Goal: Task Accomplishment & Management: Manage account settings

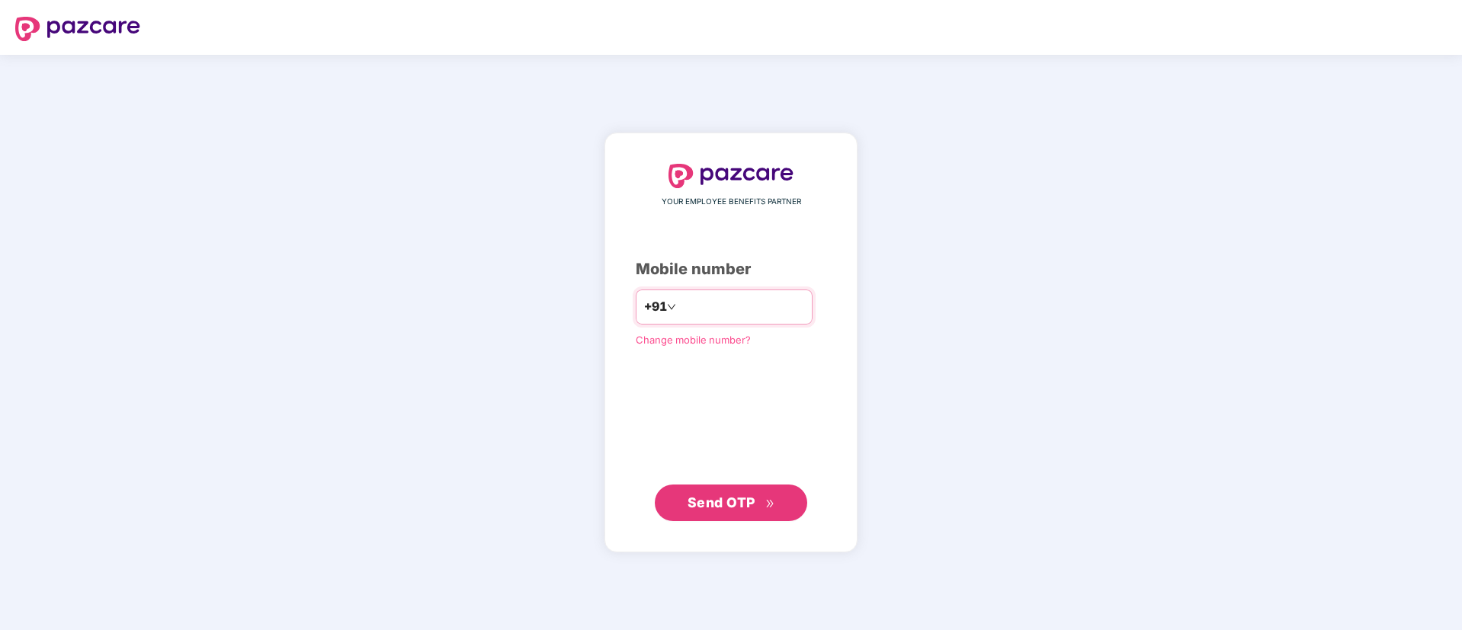
click at [687, 300] on input "number" at bounding box center [741, 307] width 125 height 24
type input "**********"
click at [719, 486] on button "Send OTP" at bounding box center [731, 502] width 152 height 37
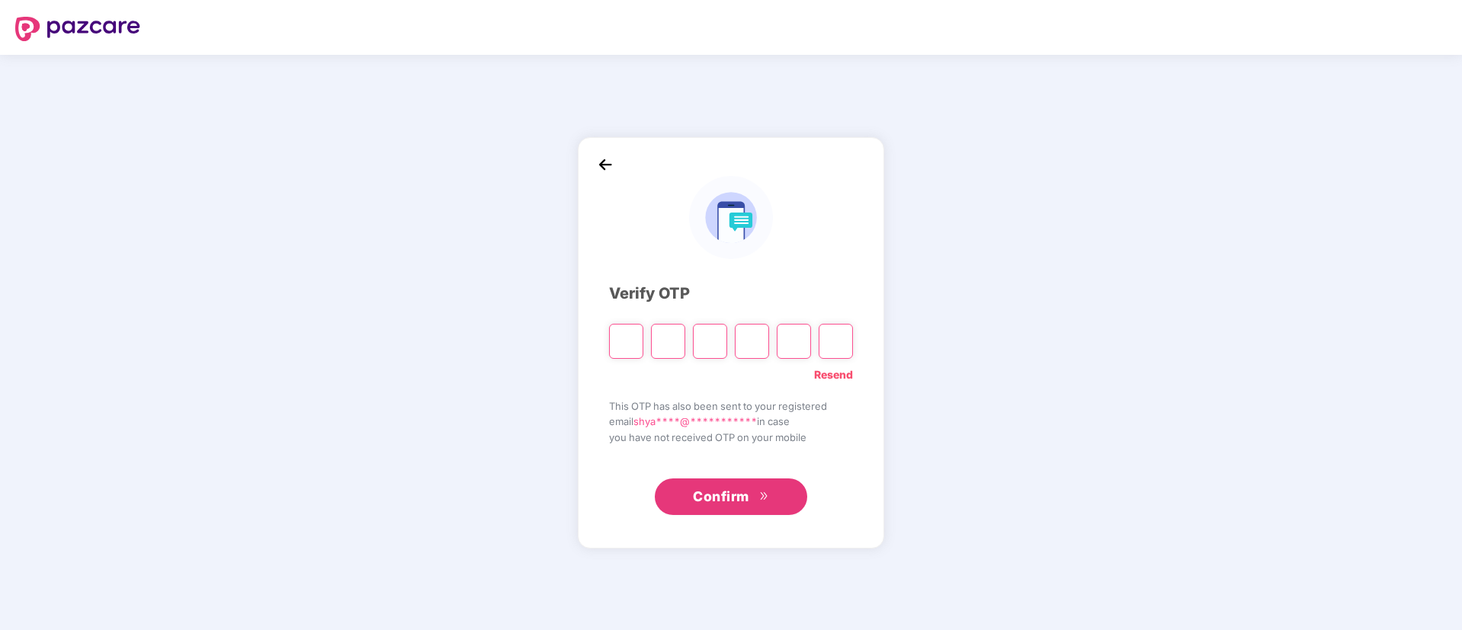
type input "*"
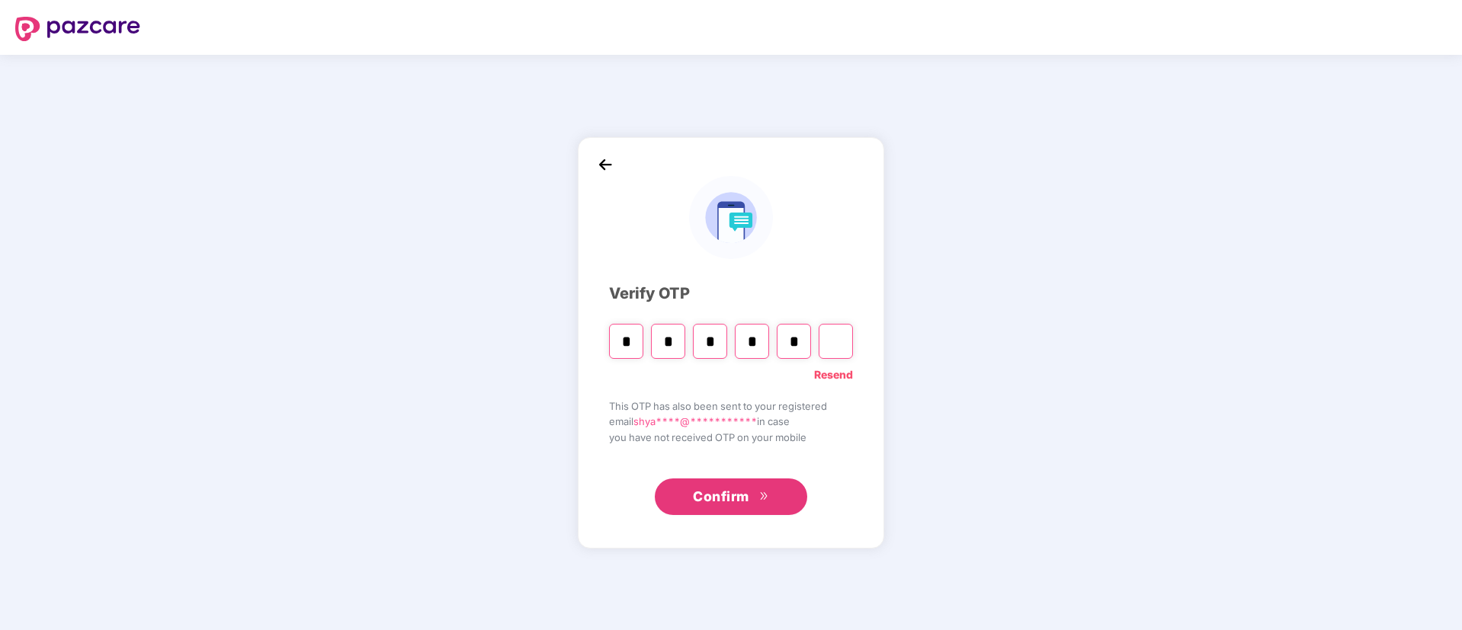
type input "*"
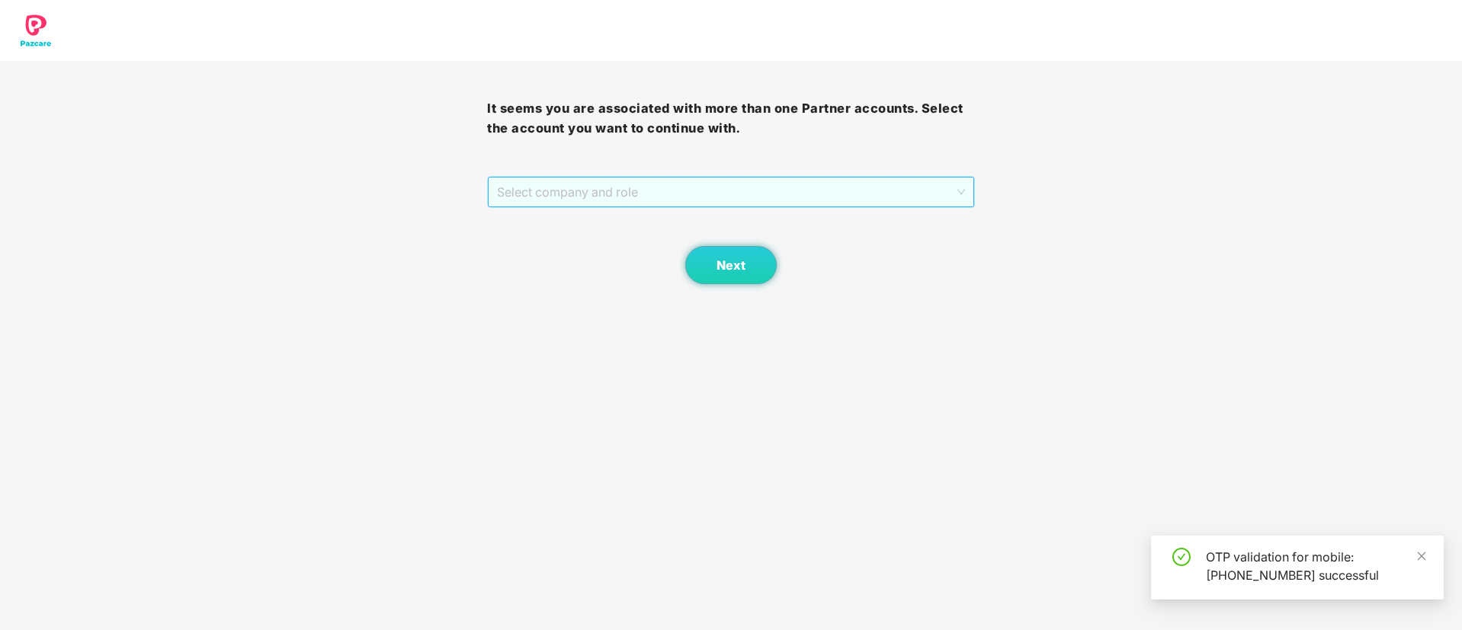
click at [644, 197] on span "Select company and role" at bounding box center [730, 192] width 467 height 29
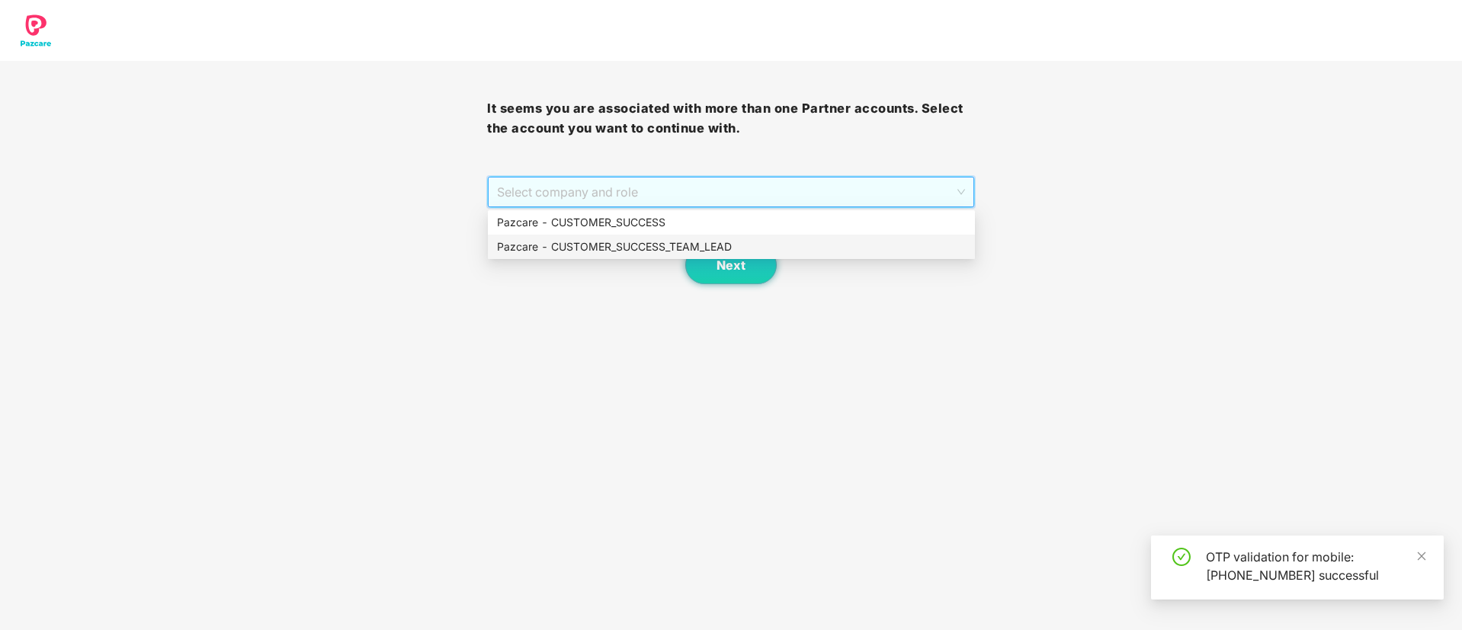
click at [650, 243] on div "Pazcare - CUSTOMER_SUCCESS_TEAM_LEAD" at bounding box center [731, 247] width 469 height 17
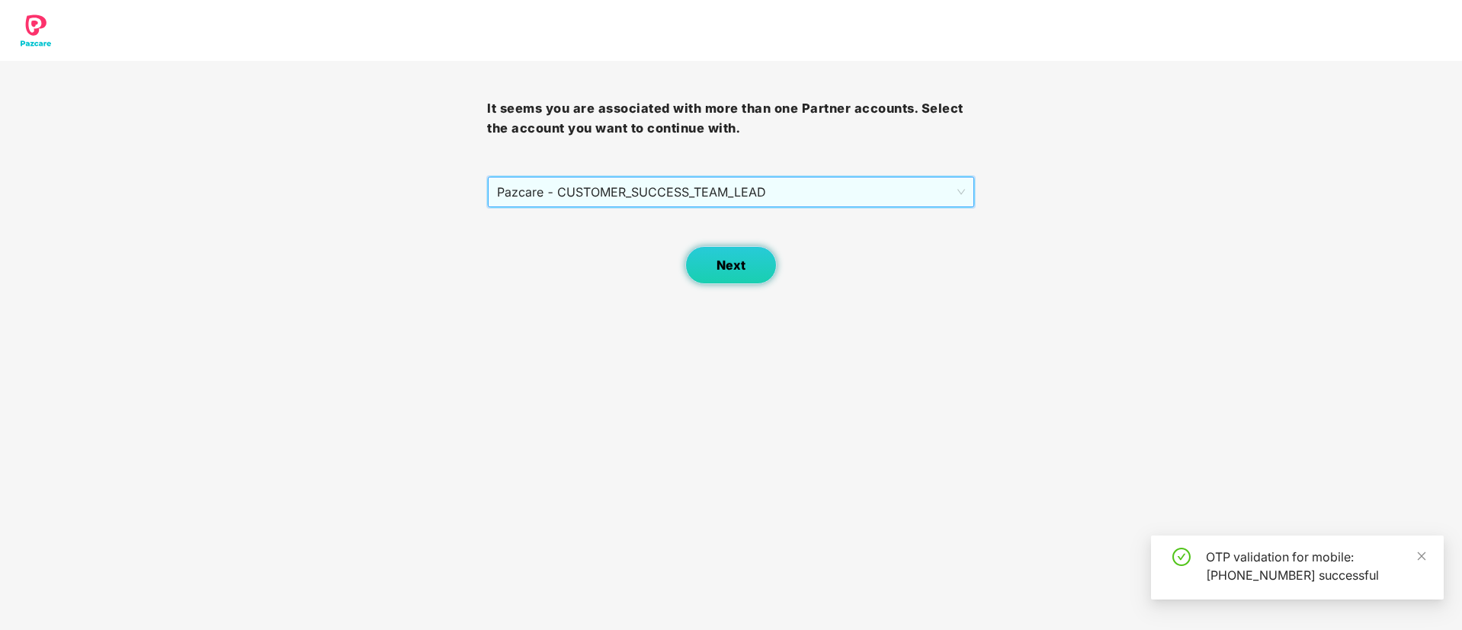
click at [718, 264] on span "Next" at bounding box center [730, 265] width 29 height 14
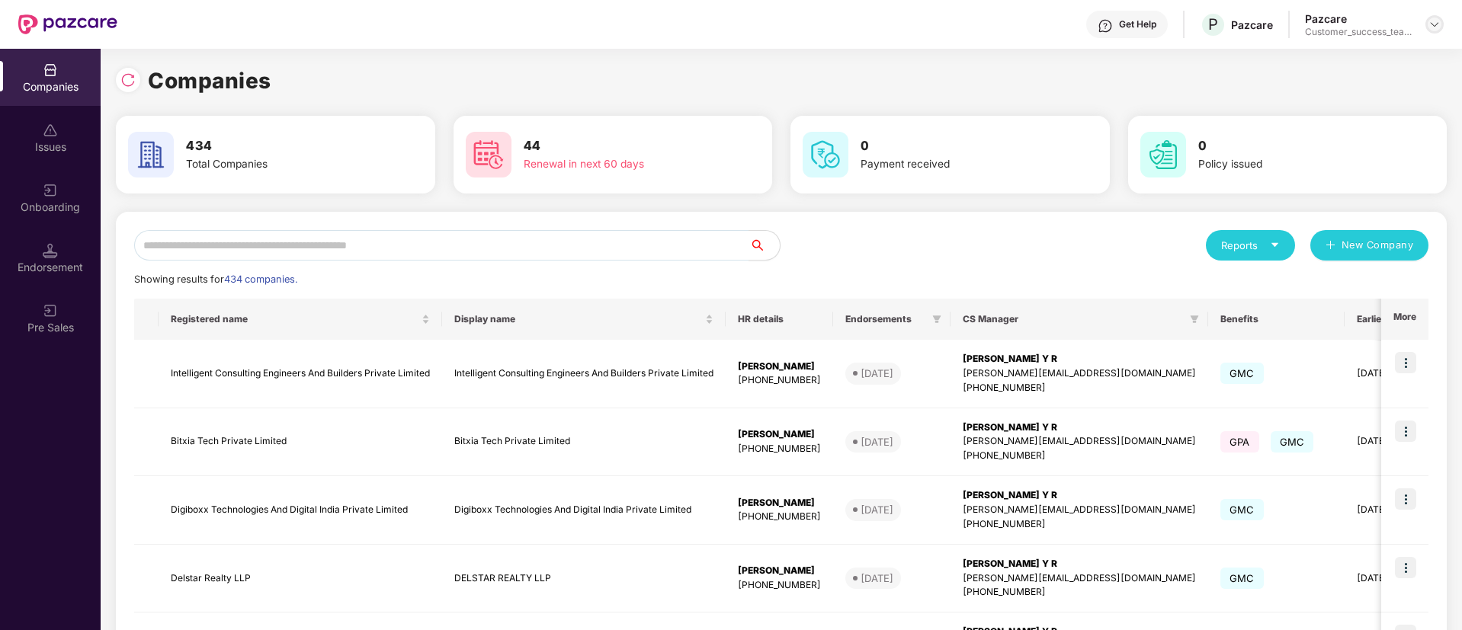
click at [1437, 25] on img at bounding box center [1434, 24] width 12 height 12
click at [1366, 76] on div "Switch Partner" at bounding box center [1364, 90] width 198 height 30
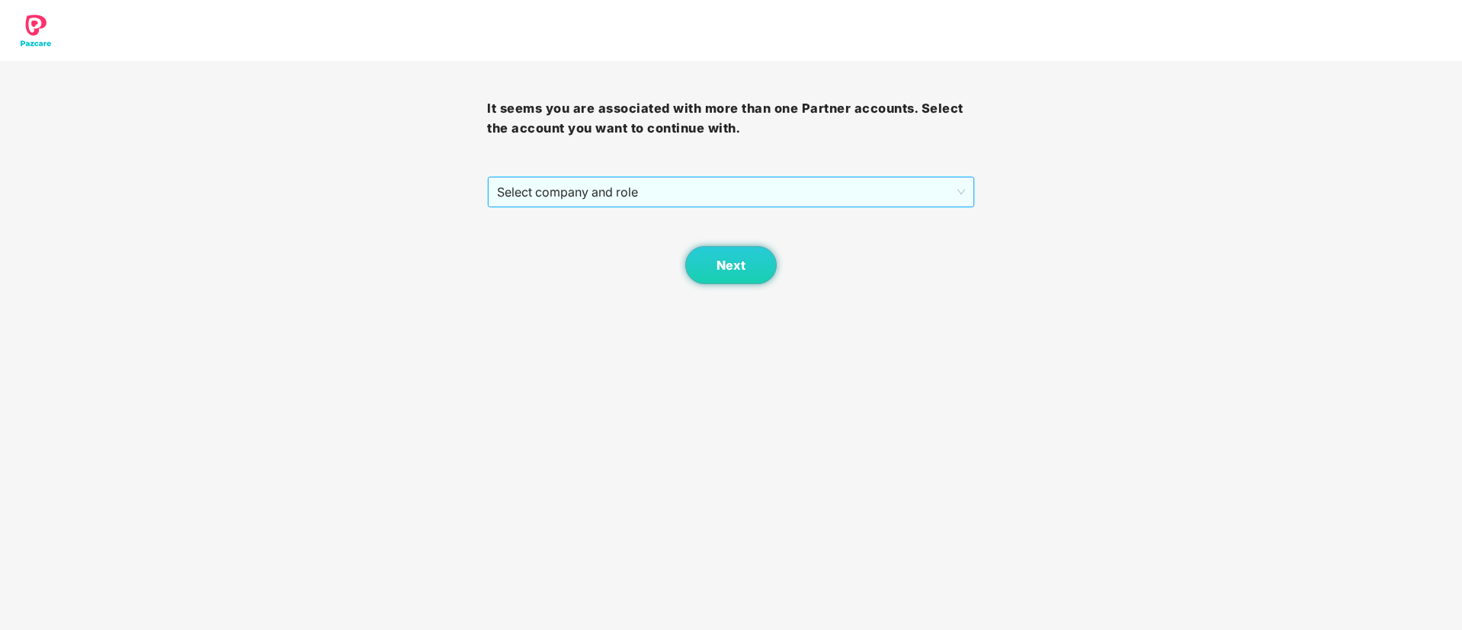
click at [701, 191] on span "Select company and role" at bounding box center [730, 192] width 467 height 29
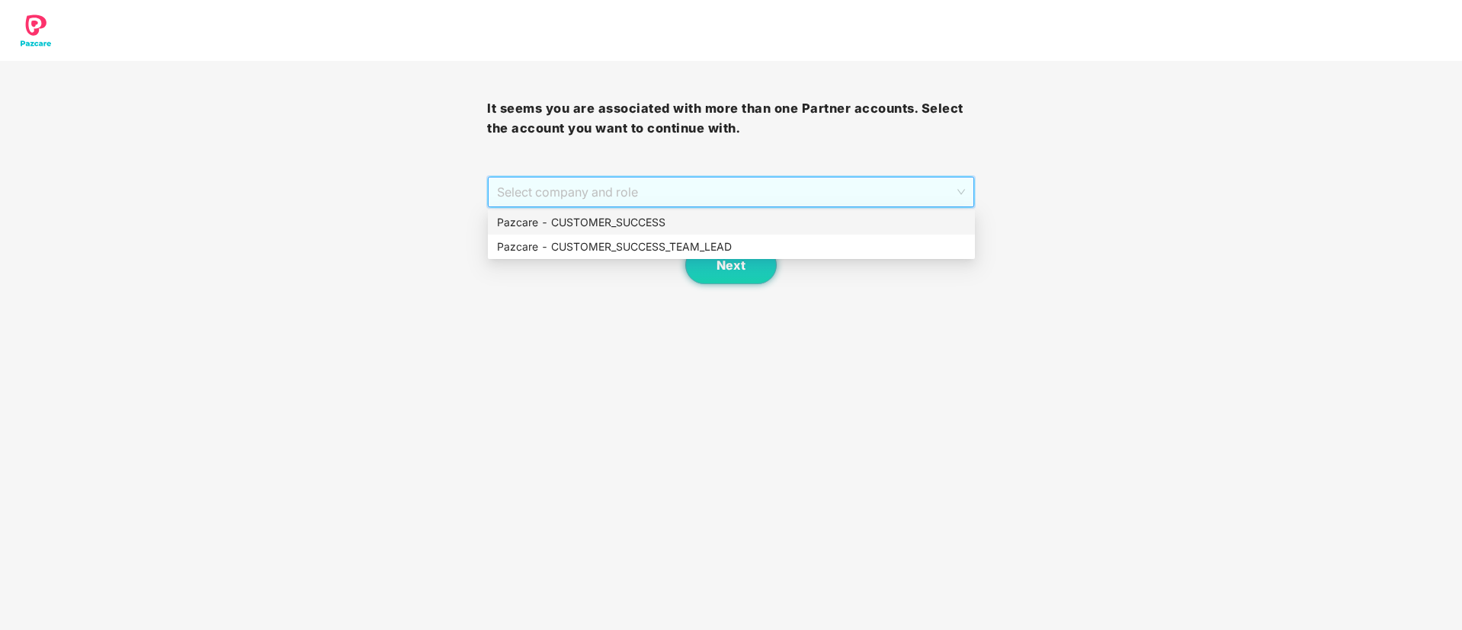
click at [693, 216] on div "Pazcare - CUSTOMER_SUCCESS" at bounding box center [731, 222] width 469 height 17
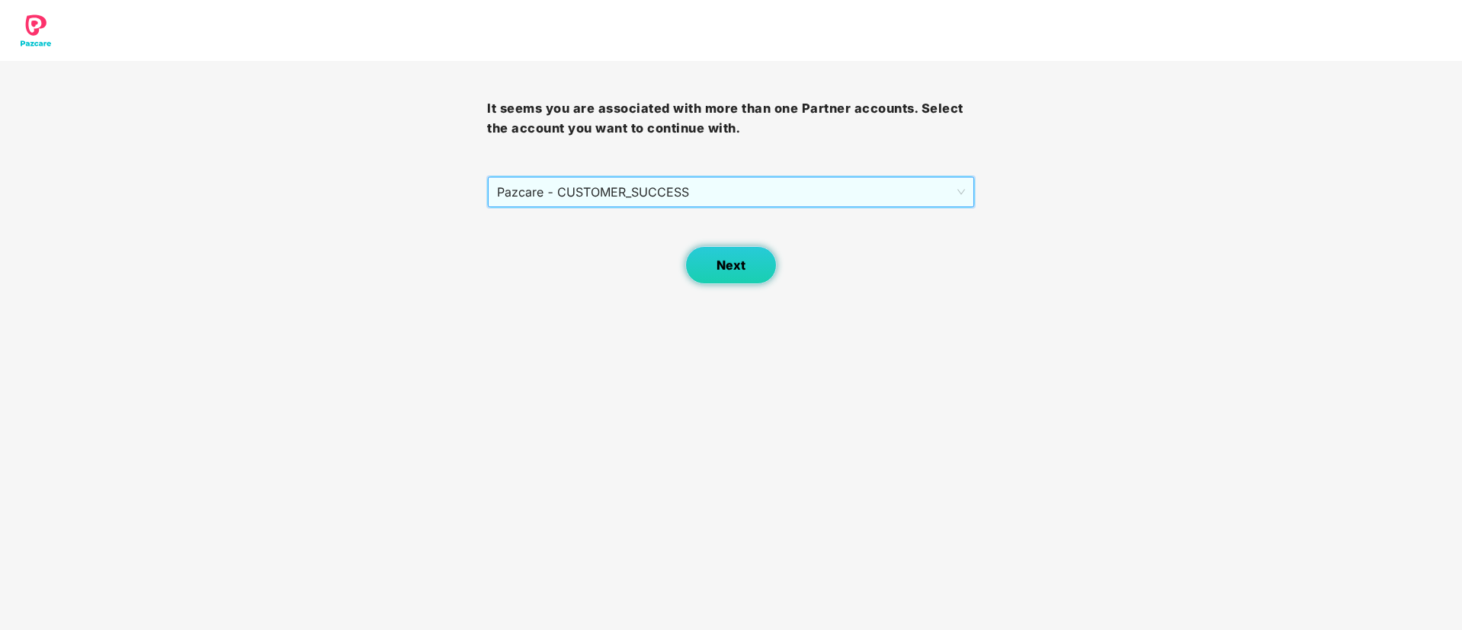
click at [727, 261] on span "Next" at bounding box center [730, 265] width 29 height 14
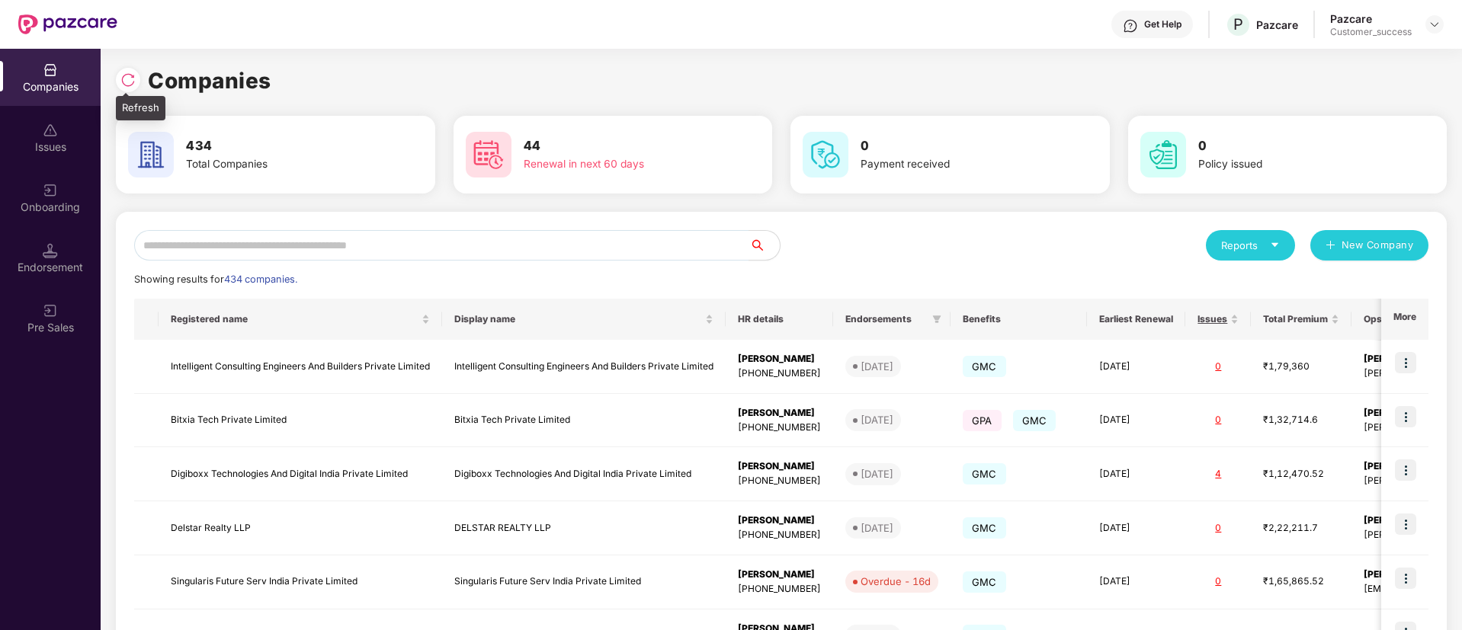
click at [133, 85] on img at bounding box center [127, 79] width 15 height 15
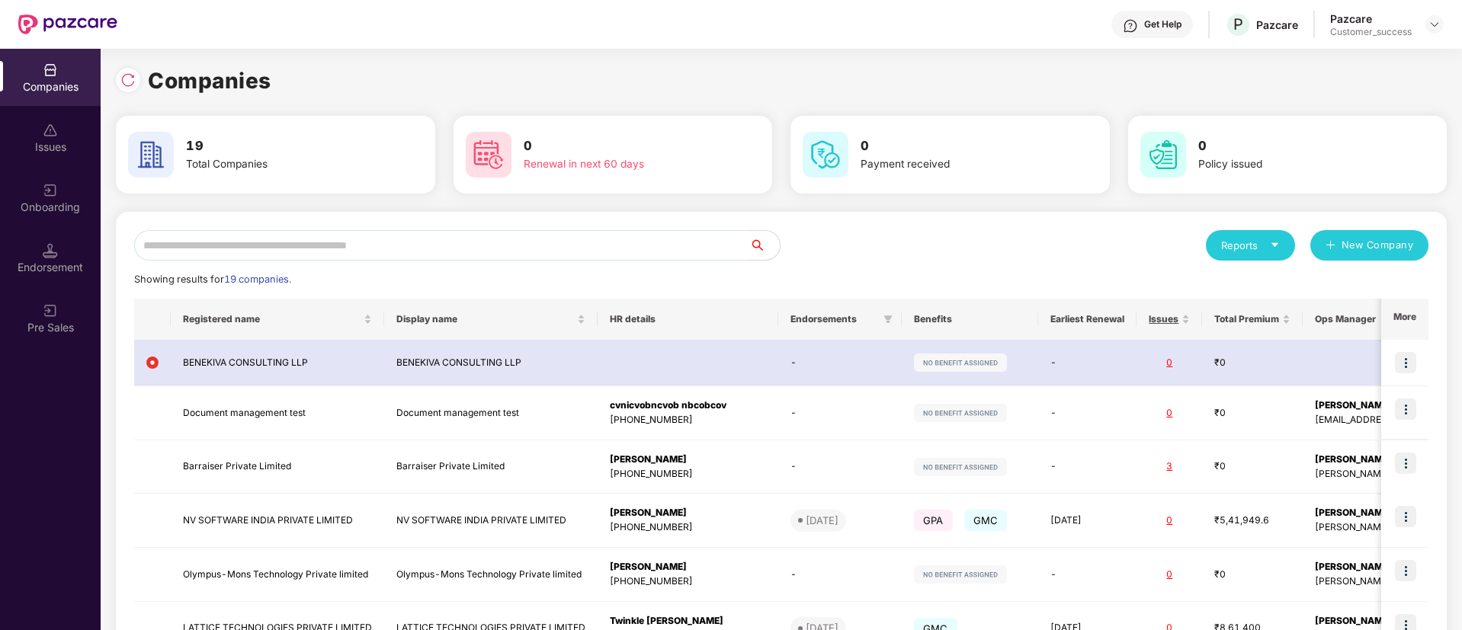
click at [302, 247] on input "text" at bounding box center [441, 245] width 615 height 30
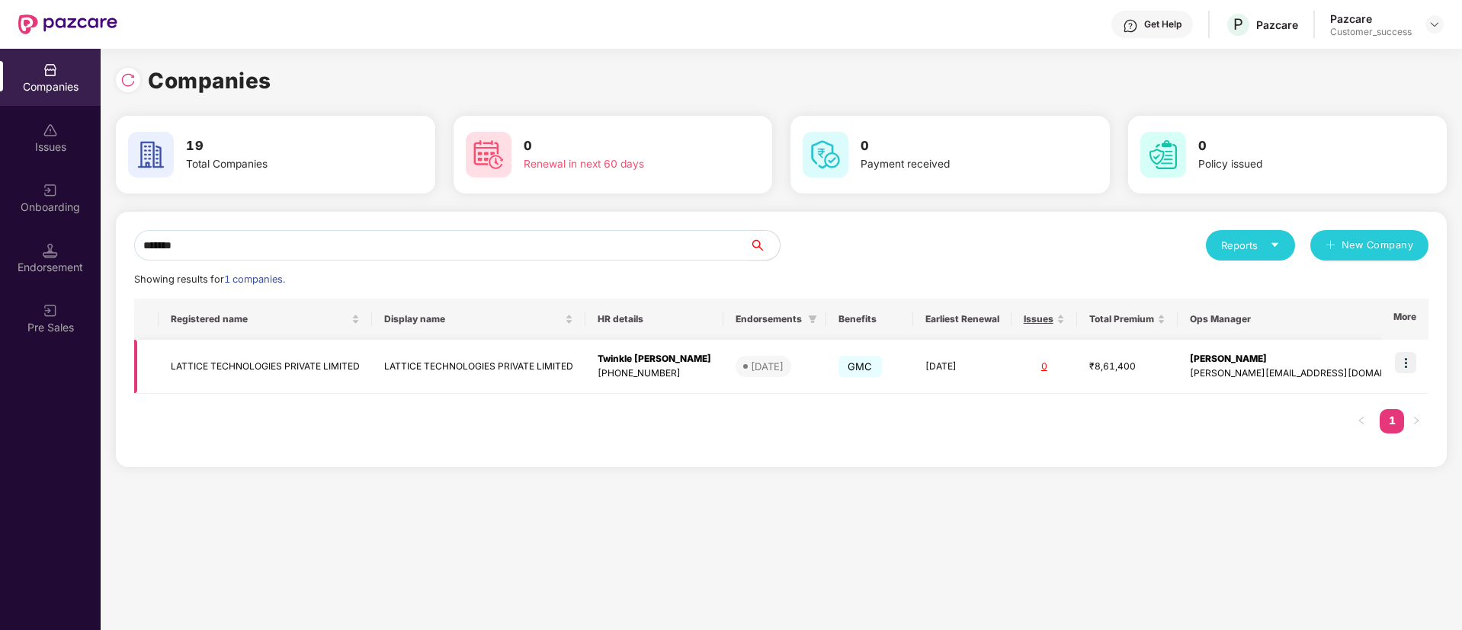
type input "*******"
click at [1415, 367] on img at bounding box center [1405, 362] width 21 height 21
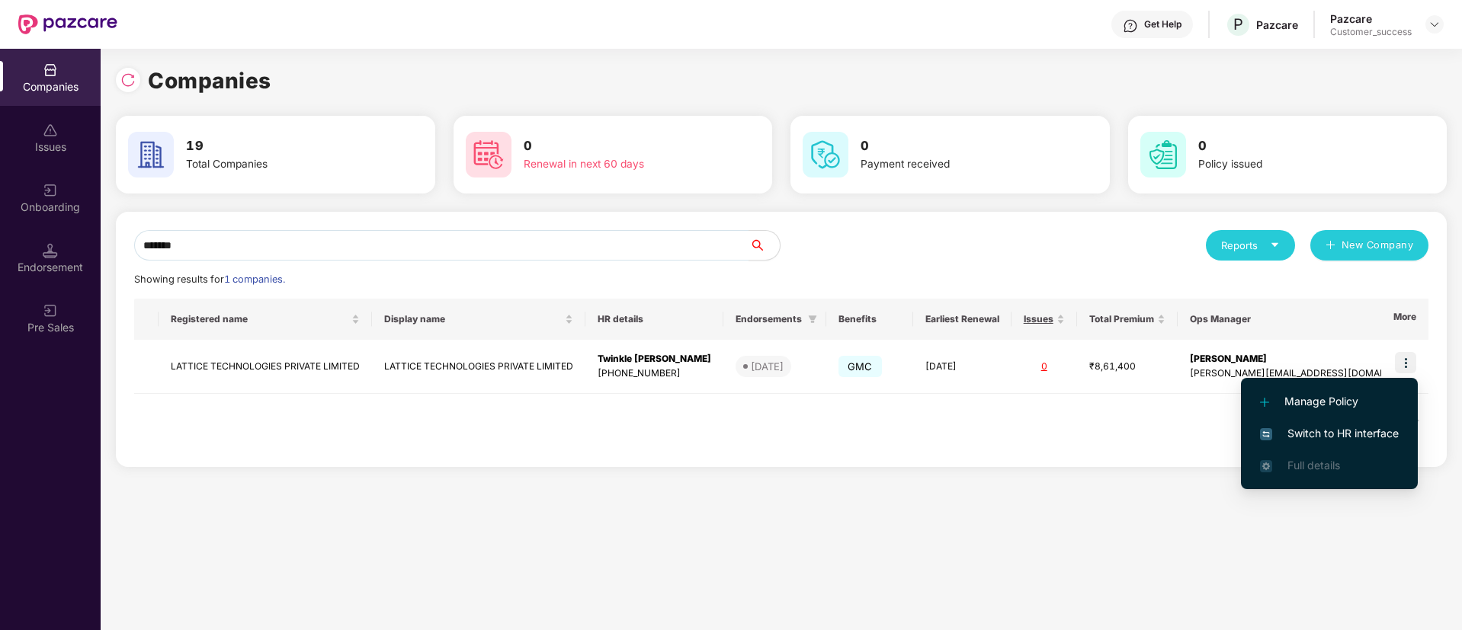
click at [1396, 440] on span "Switch to HR interface" at bounding box center [1329, 433] width 139 height 17
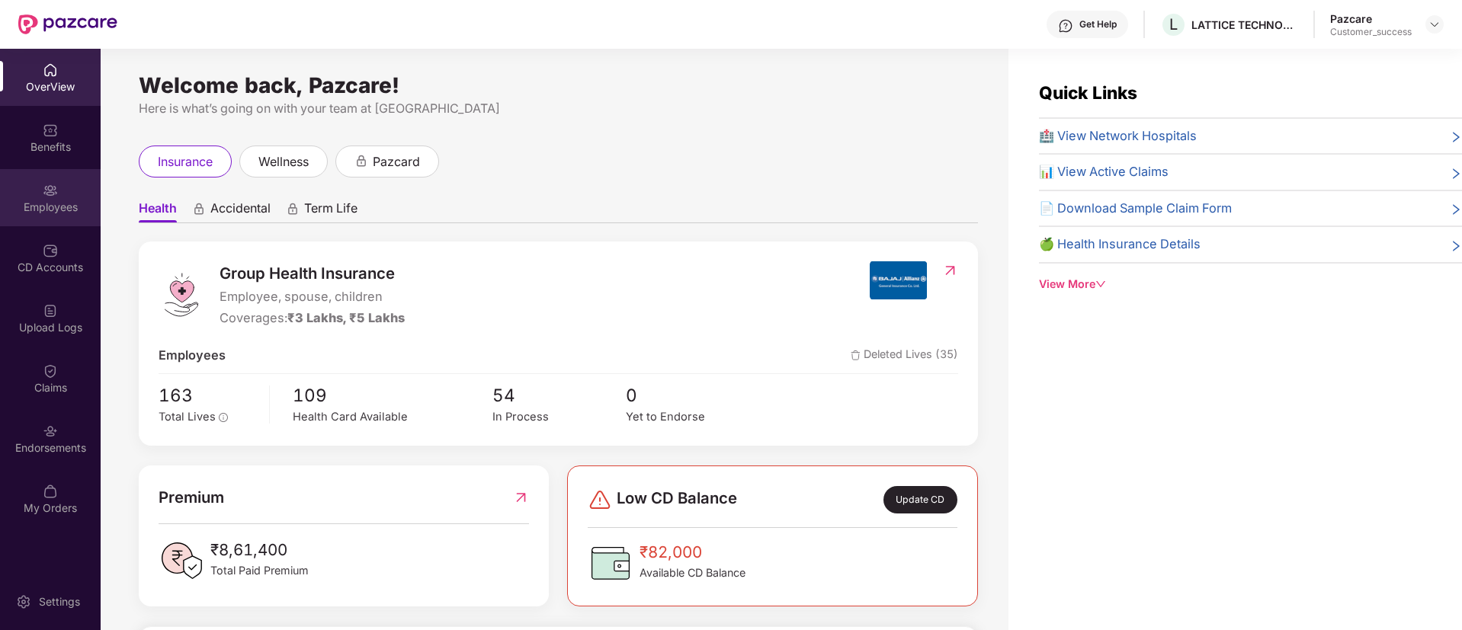
click at [58, 206] on div "Employees" at bounding box center [50, 207] width 101 height 15
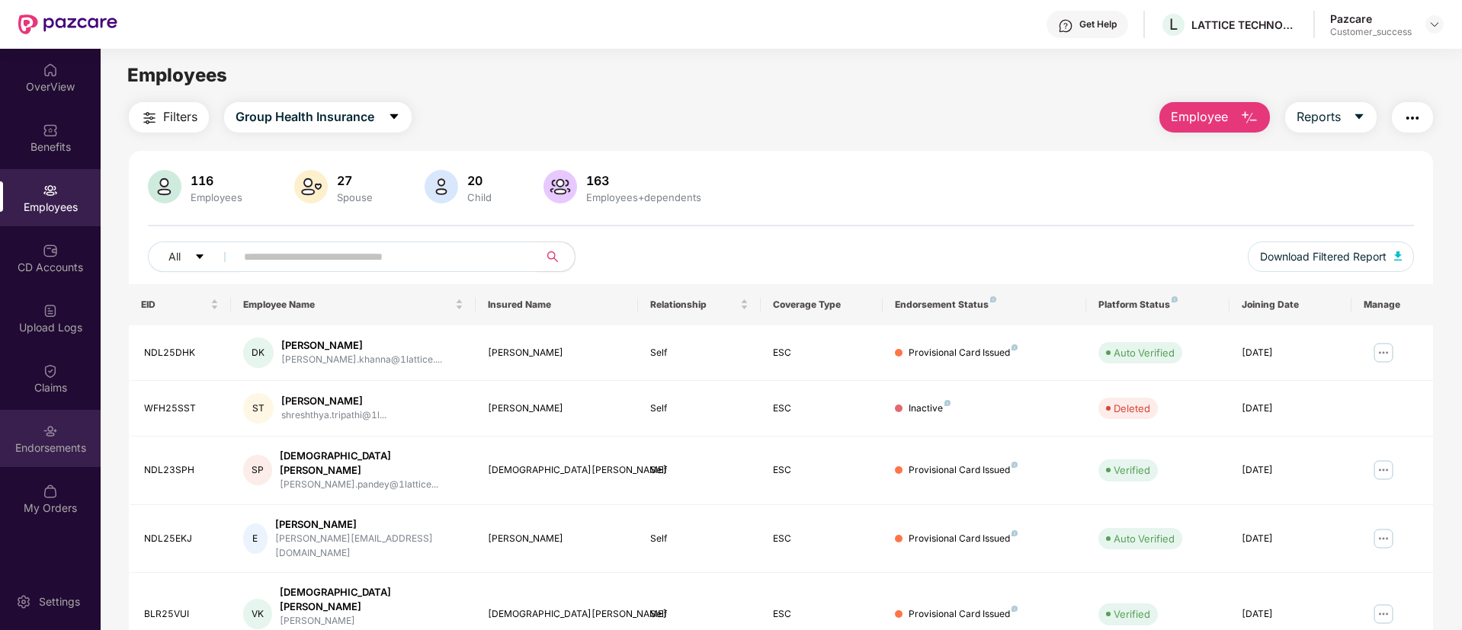
click at [58, 429] on div "Endorsements" at bounding box center [50, 438] width 101 height 57
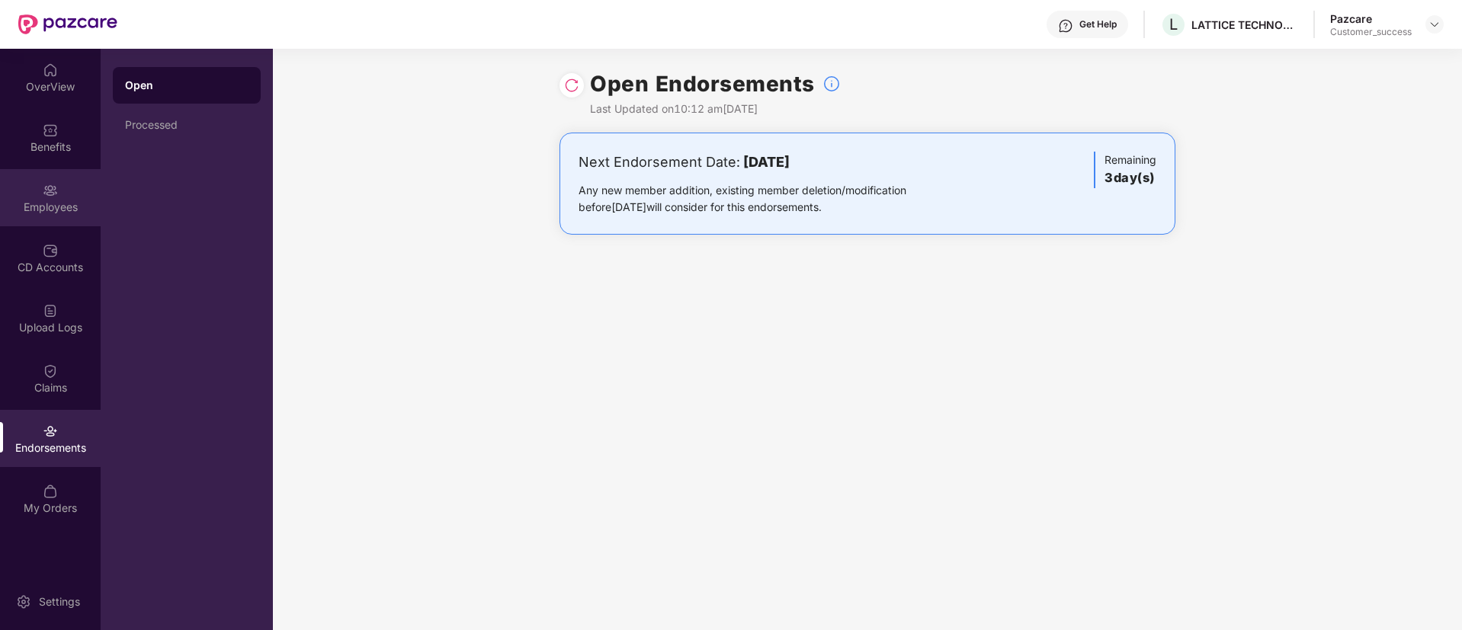
click at [80, 209] on div "Employees" at bounding box center [50, 207] width 101 height 15
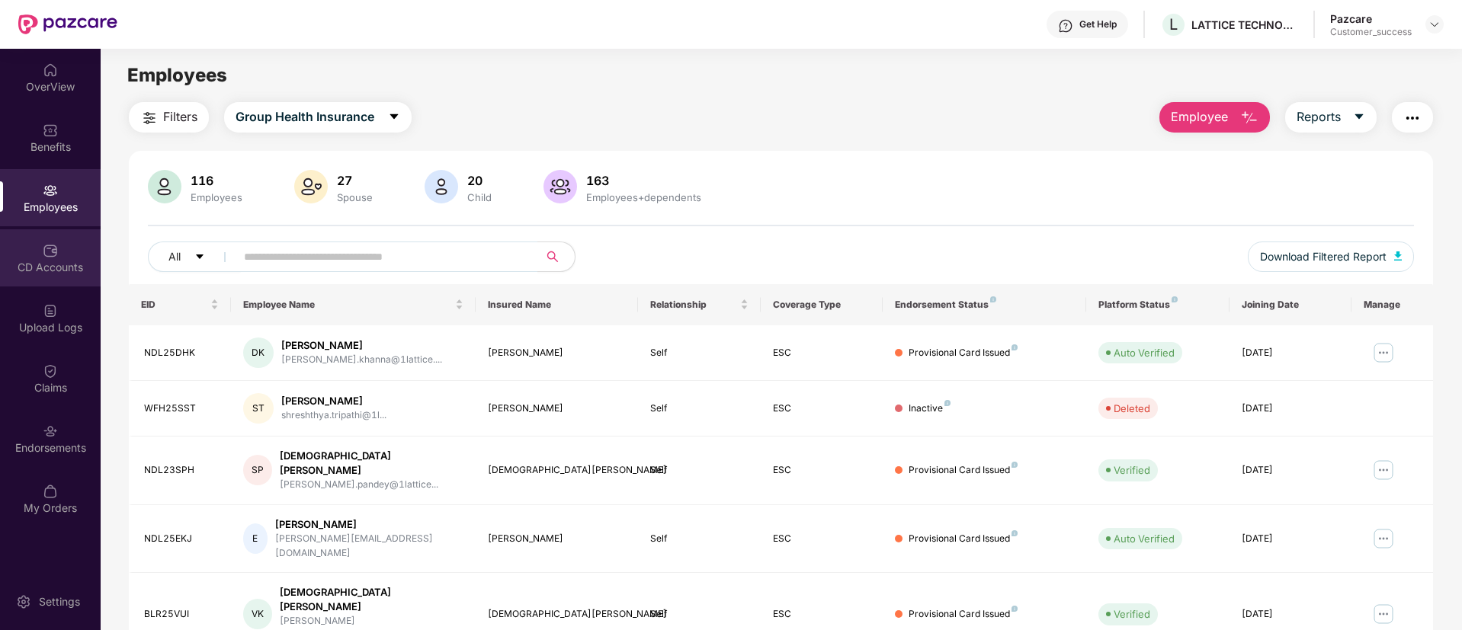
click at [75, 262] on div "CD Accounts" at bounding box center [50, 267] width 101 height 15
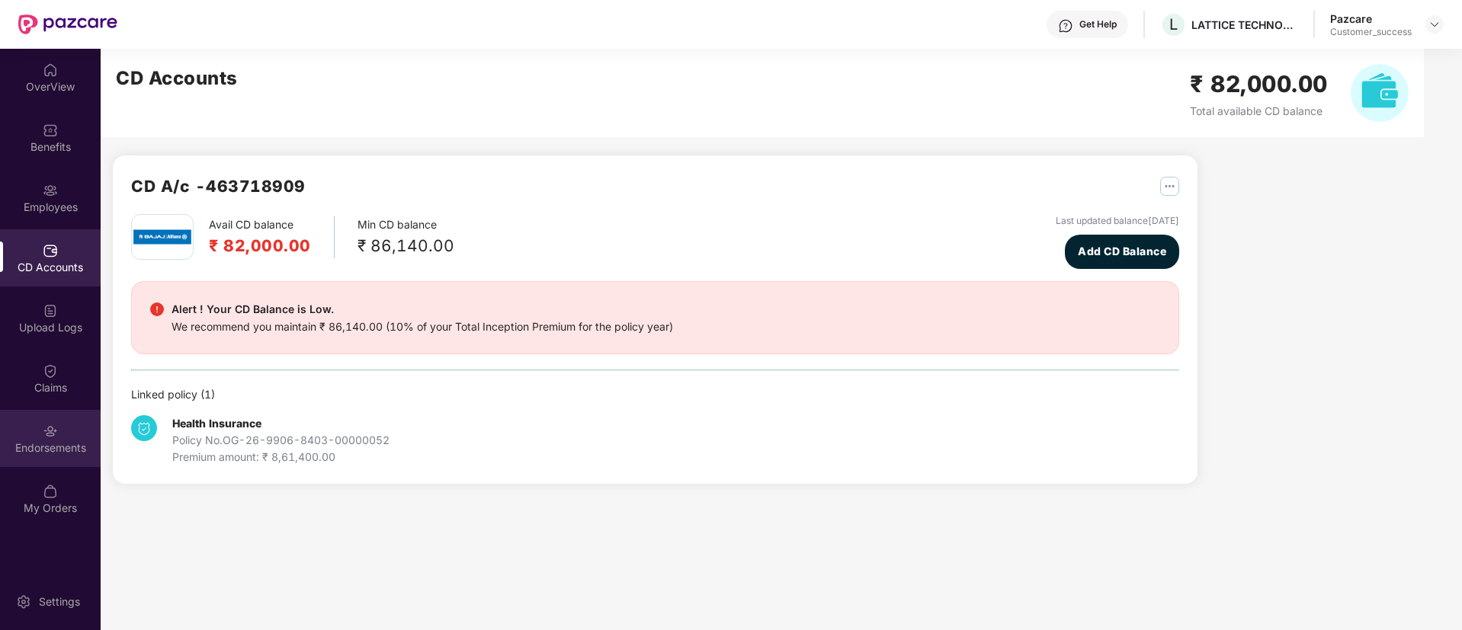
click at [72, 440] on div "Endorsements" at bounding box center [50, 447] width 101 height 15
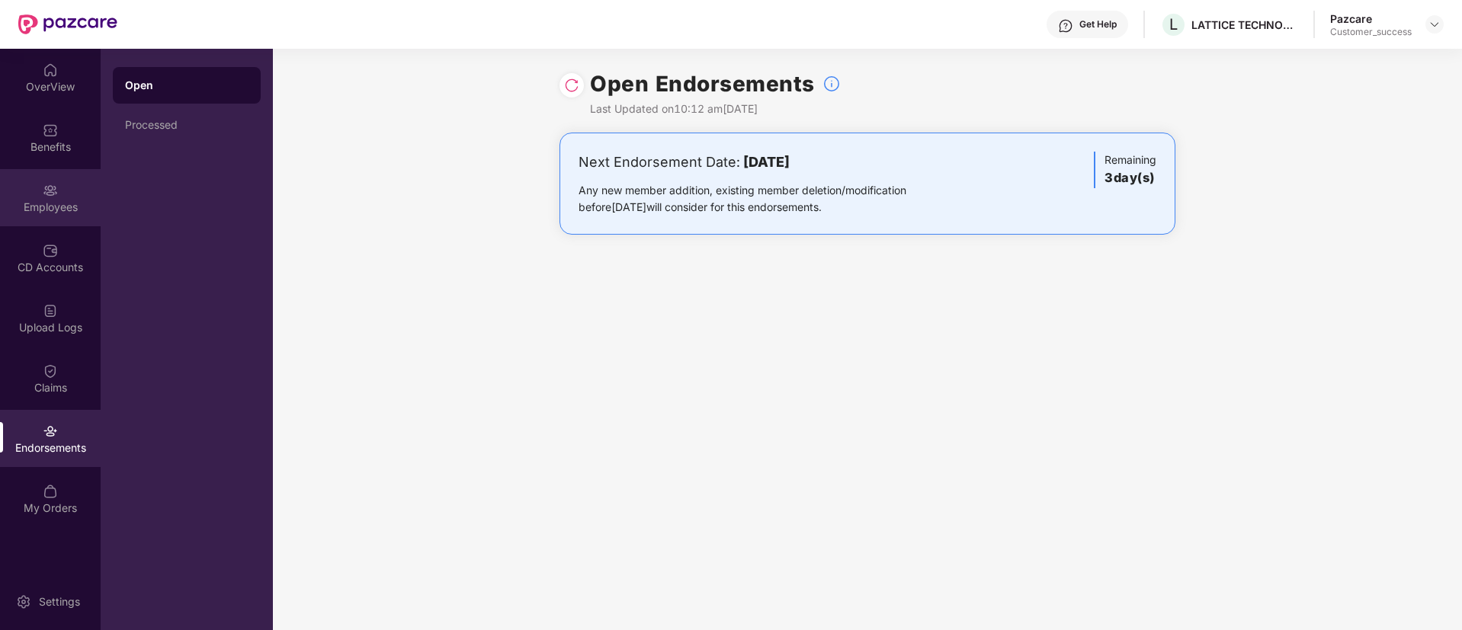
click at [85, 213] on div "Employees" at bounding box center [50, 207] width 101 height 15
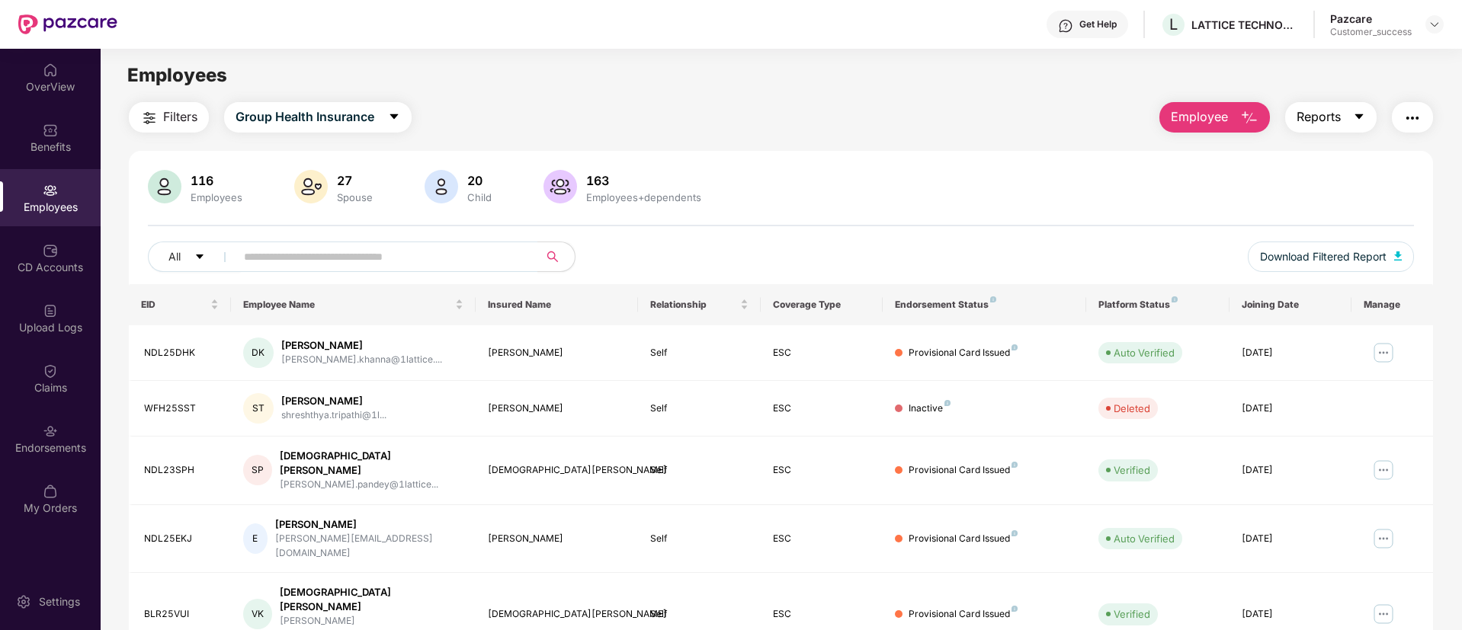
click at [1321, 122] on span "Reports" at bounding box center [1318, 116] width 44 height 19
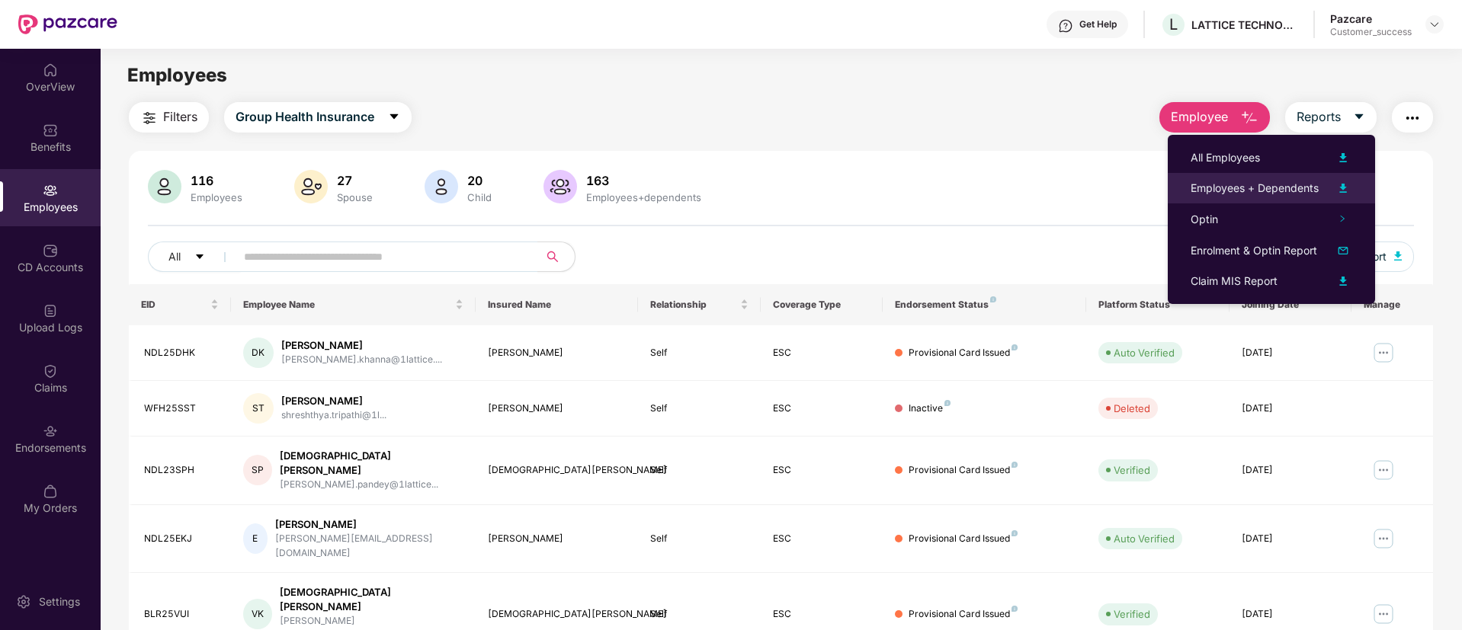
click at [1302, 182] on div "Employees + Dependents" at bounding box center [1254, 188] width 128 height 17
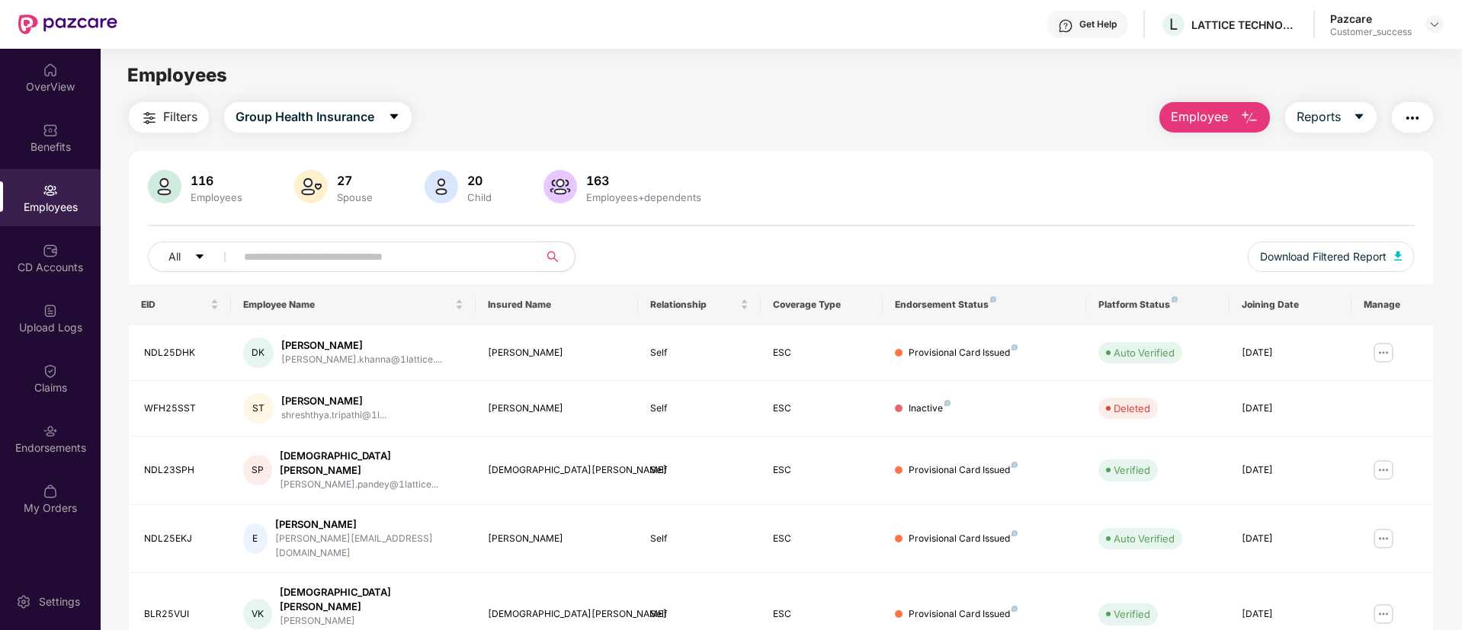
click at [695, 89] on div "Employees" at bounding box center [781, 75] width 1360 height 29
click at [1421, 108] on button "button" at bounding box center [1412, 117] width 41 height 30
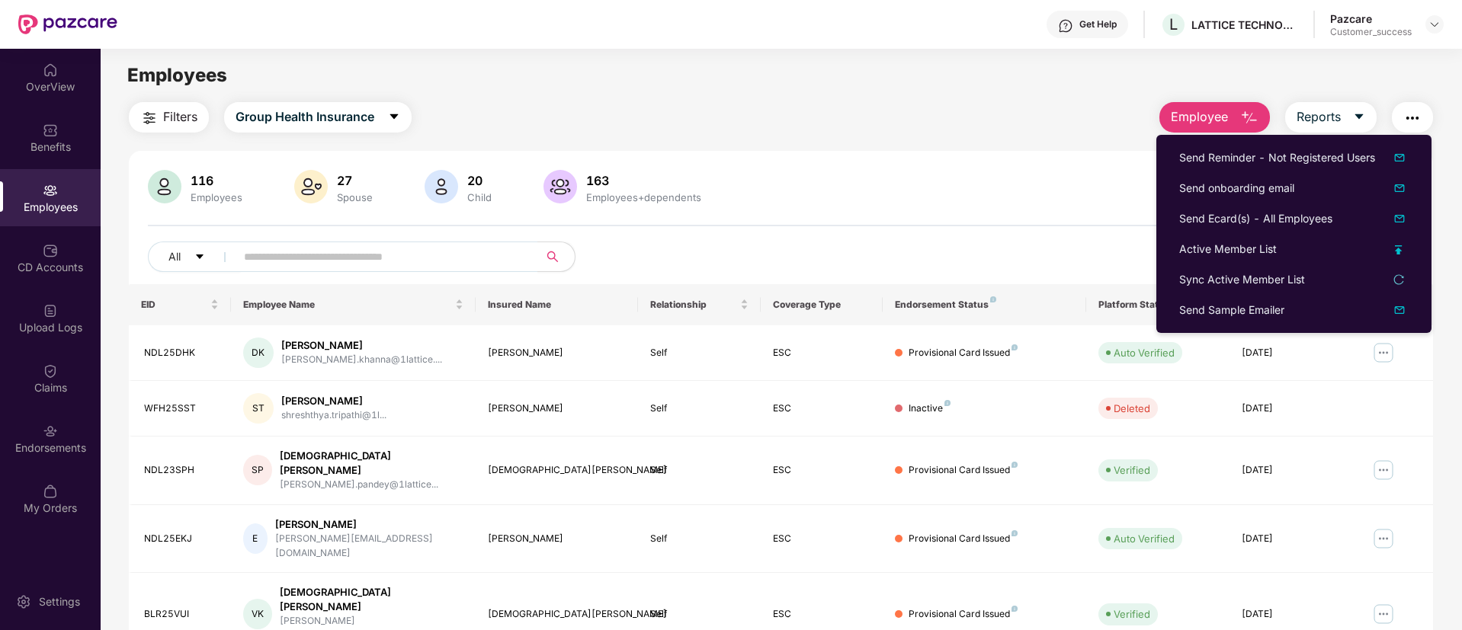
click at [855, 161] on div "116 Employees 27 Spouse 20 Child 163 Employees+dependents All Download Filtered…" at bounding box center [781, 583] width 1304 height 864
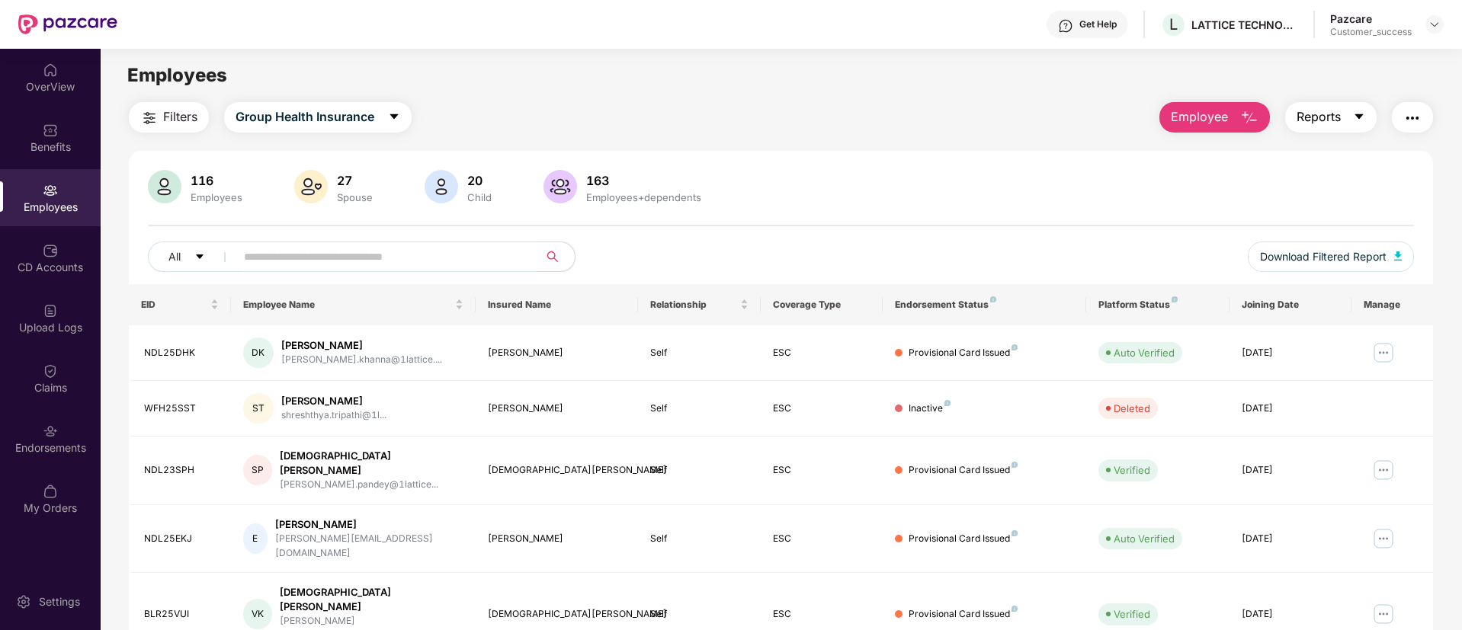
click at [1354, 114] on icon "caret-down" at bounding box center [1359, 116] width 12 height 12
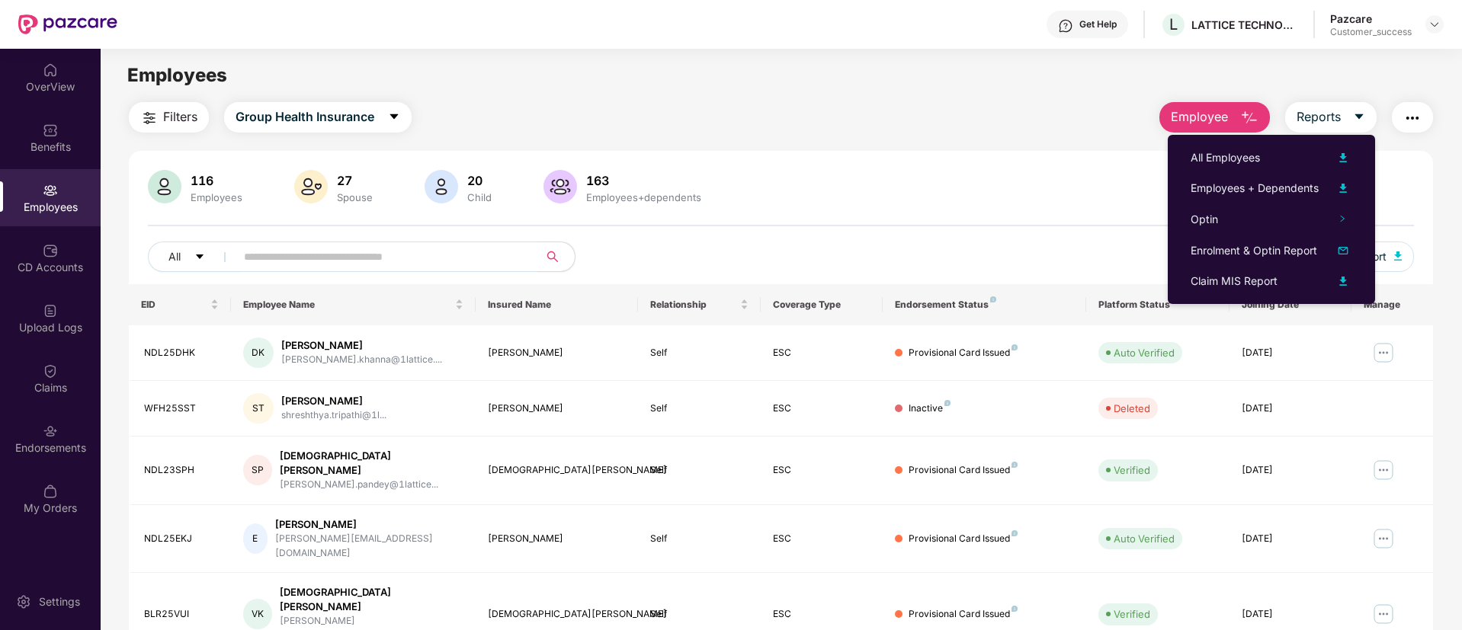
click at [1087, 115] on div "Filters Group Health Insurance Employee Reports" at bounding box center [781, 117] width 1304 height 30
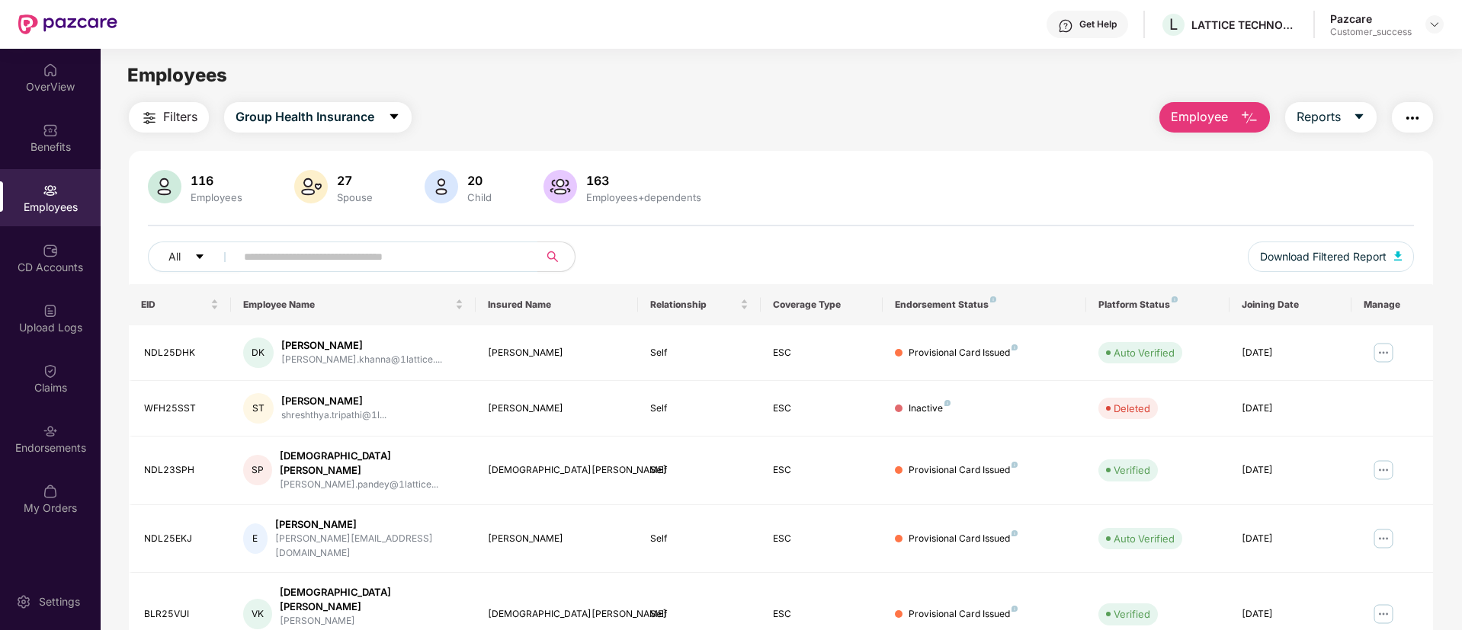
click at [1415, 114] on img "button" at bounding box center [1412, 118] width 18 height 18
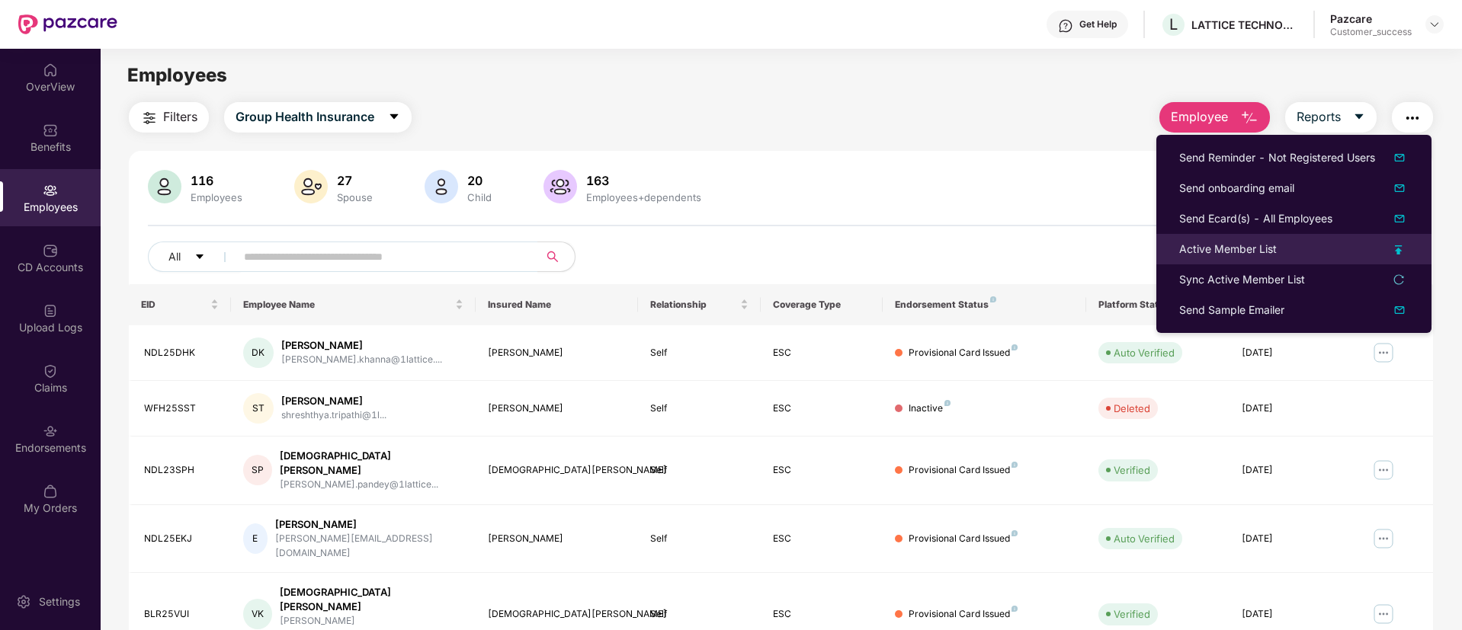
click at [1286, 251] on div "Active Member List" at bounding box center [1293, 249] width 229 height 17
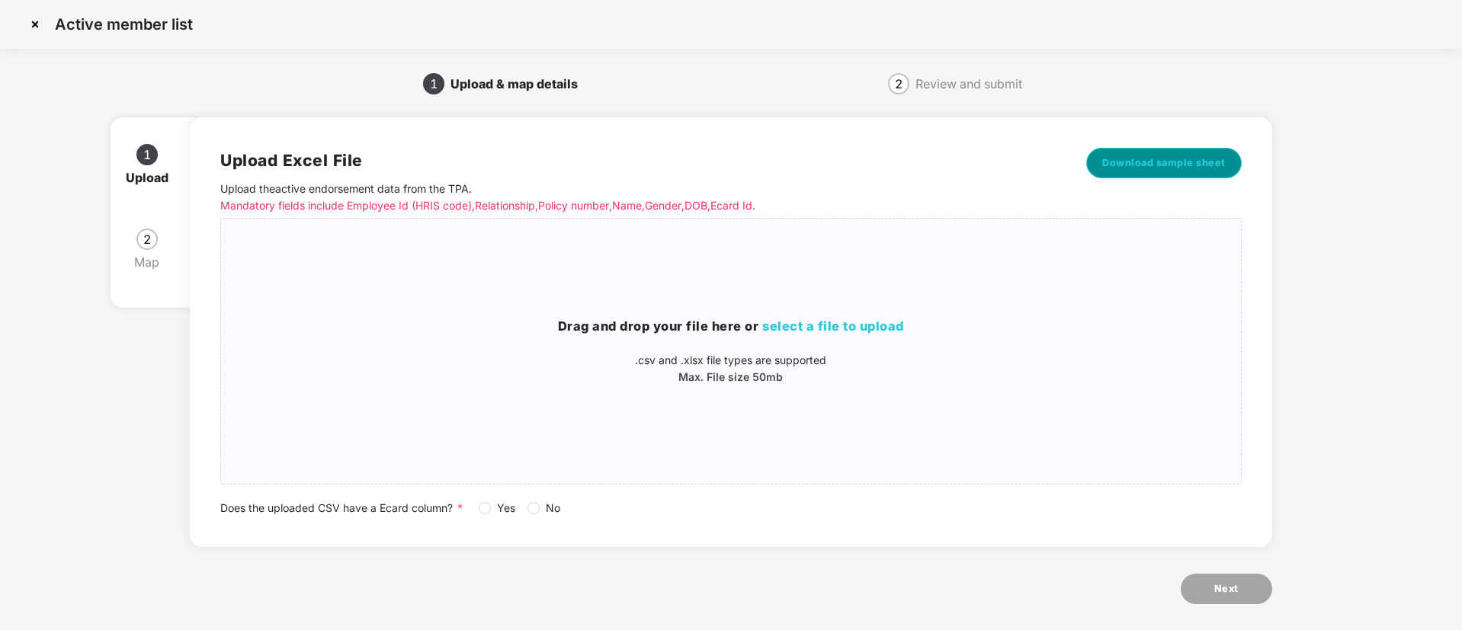
click at [1167, 156] on span "Download sample sheet" at bounding box center [1163, 162] width 123 height 15
click at [864, 331] on span "select a file to upload" at bounding box center [833, 326] width 142 height 15
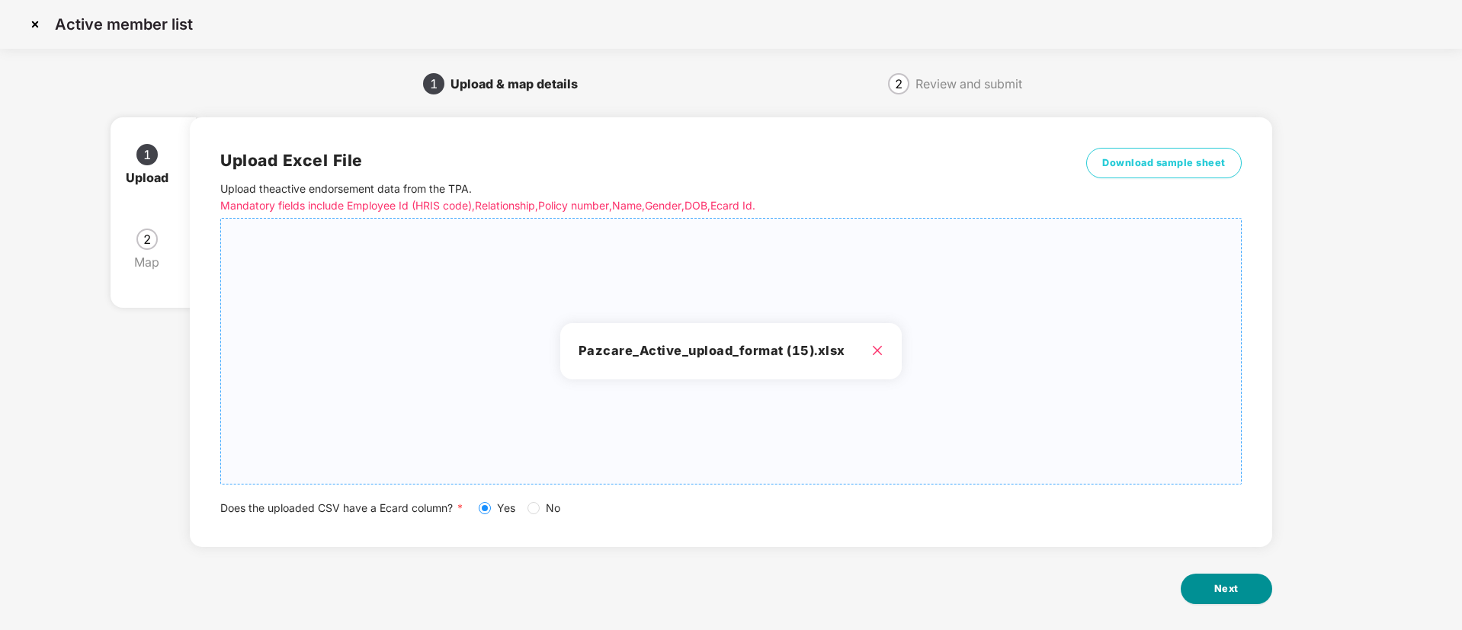
click at [1244, 594] on button "Next" at bounding box center [1225, 589] width 91 height 30
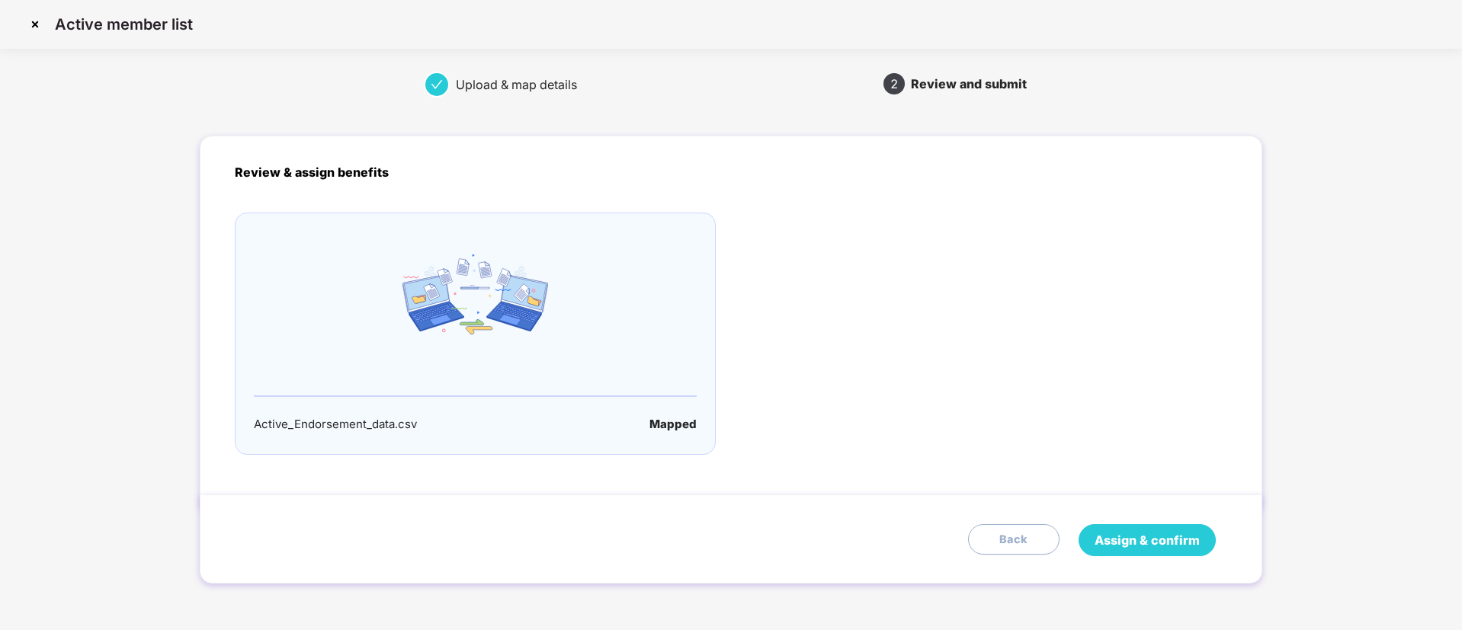
click at [1190, 545] on span "Assign & confirm" at bounding box center [1146, 540] width 105 height 19
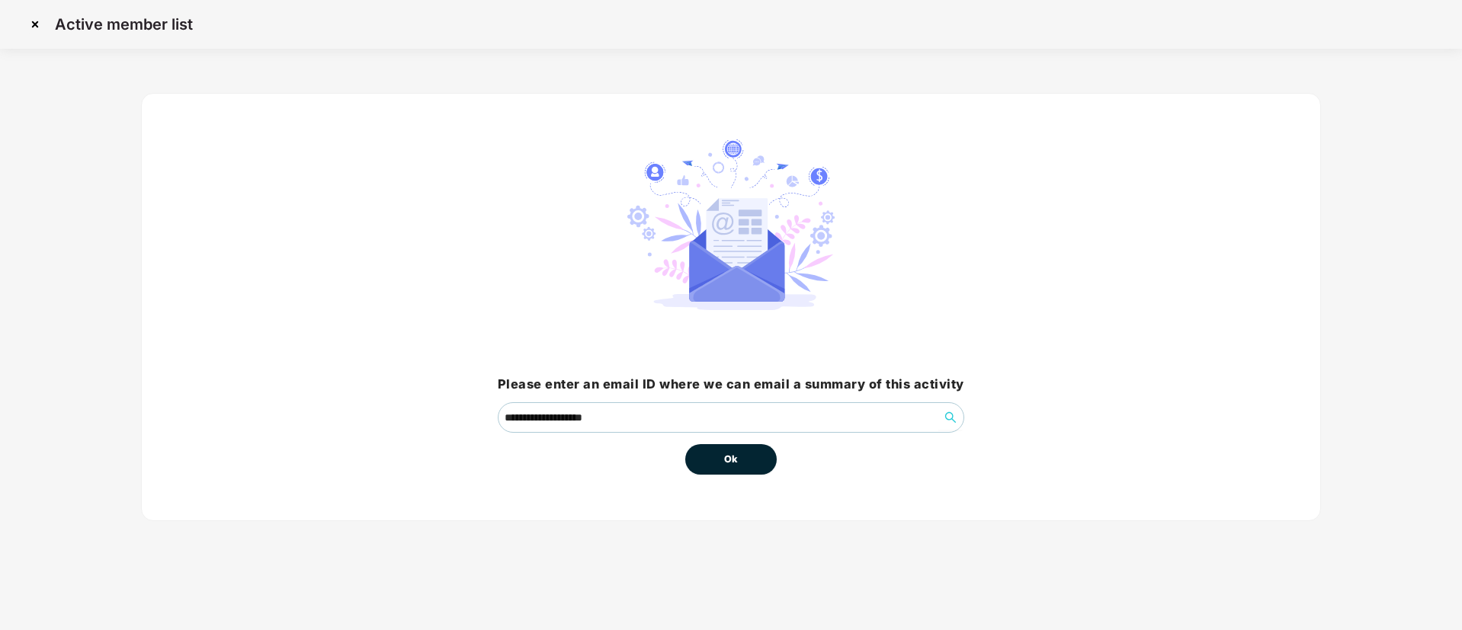
click at [745, 464] on button "Ok" at bounding box center [730, 459] width 91 height 30
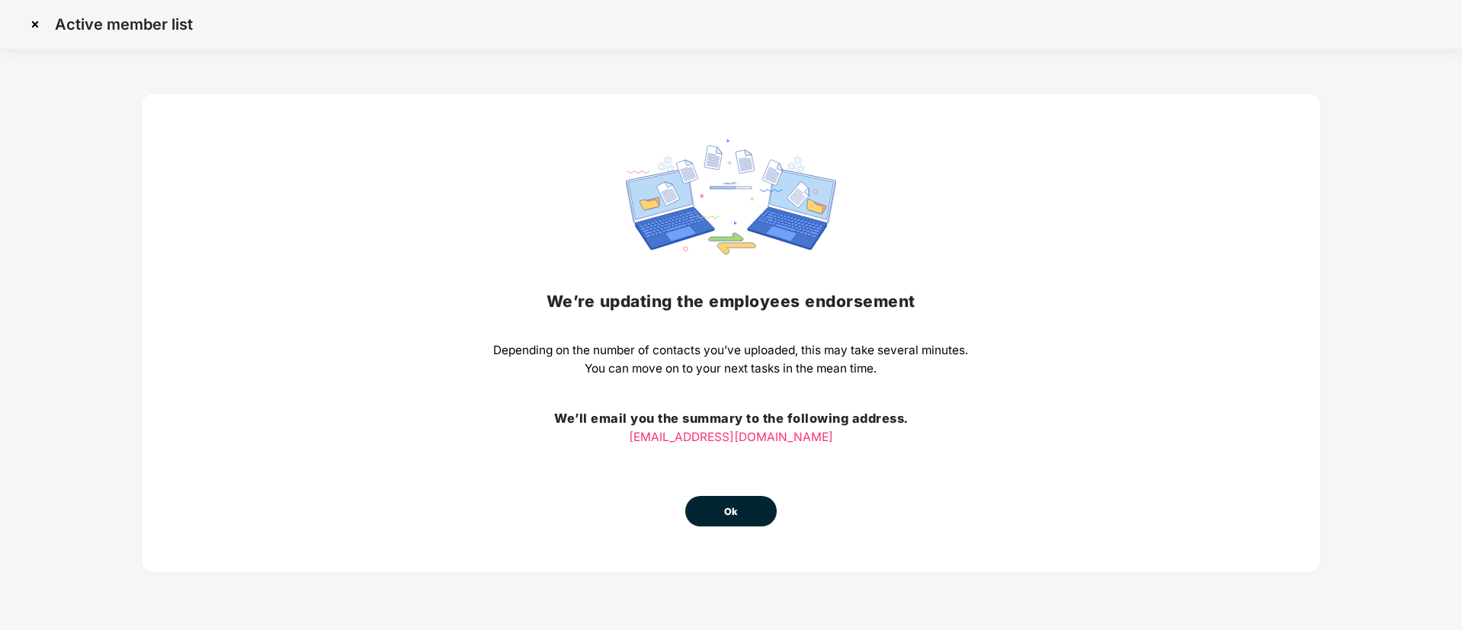
click at [729, 506] on span "Ok" at bounding box center [731, 511] width 14 height 15
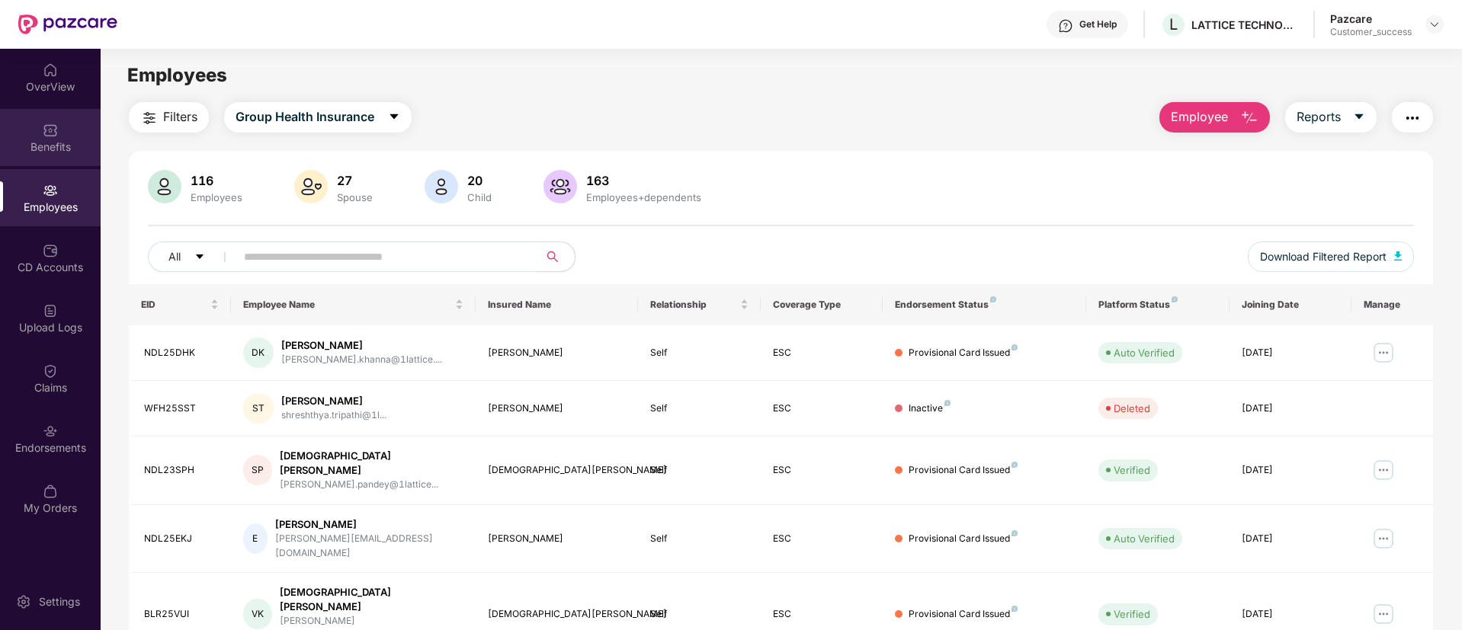
click at [38, 152] on div "Benefits" at bounding box center [50, 146] width 101 height 15
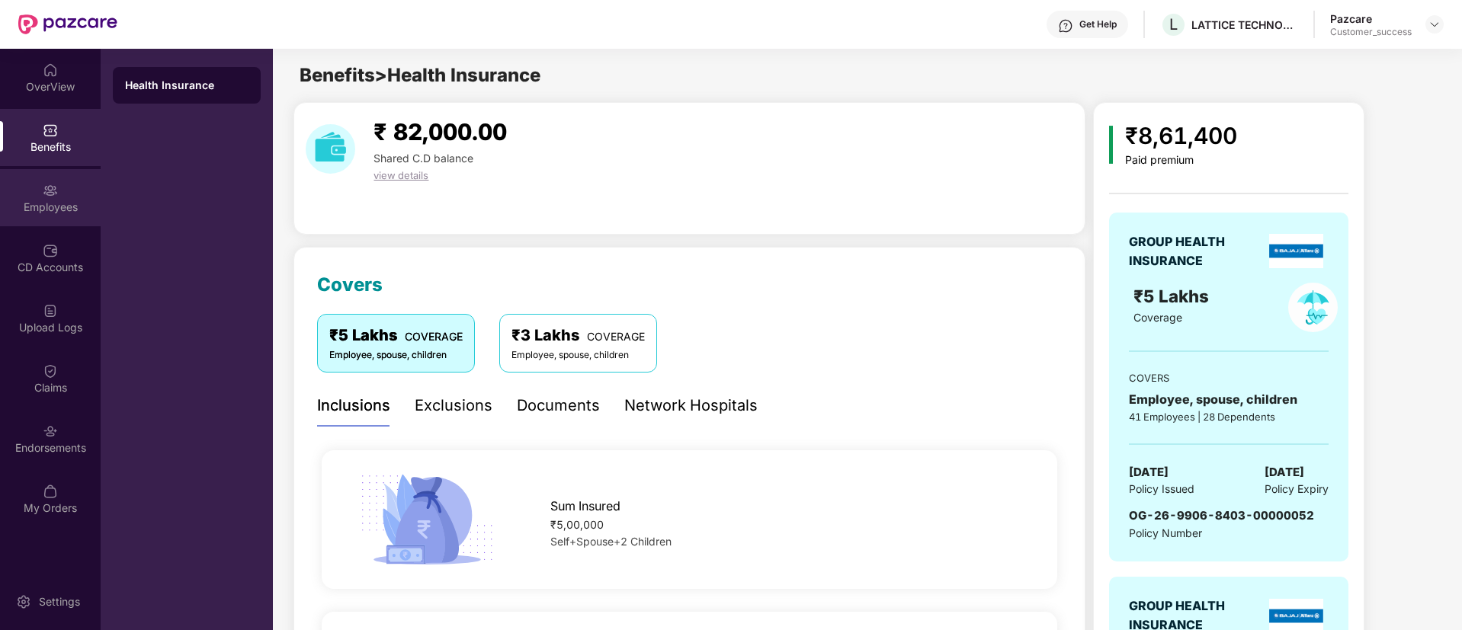
click at [53, 205] on div "Employees" at bounding box center [50, 207] width 101 height 15
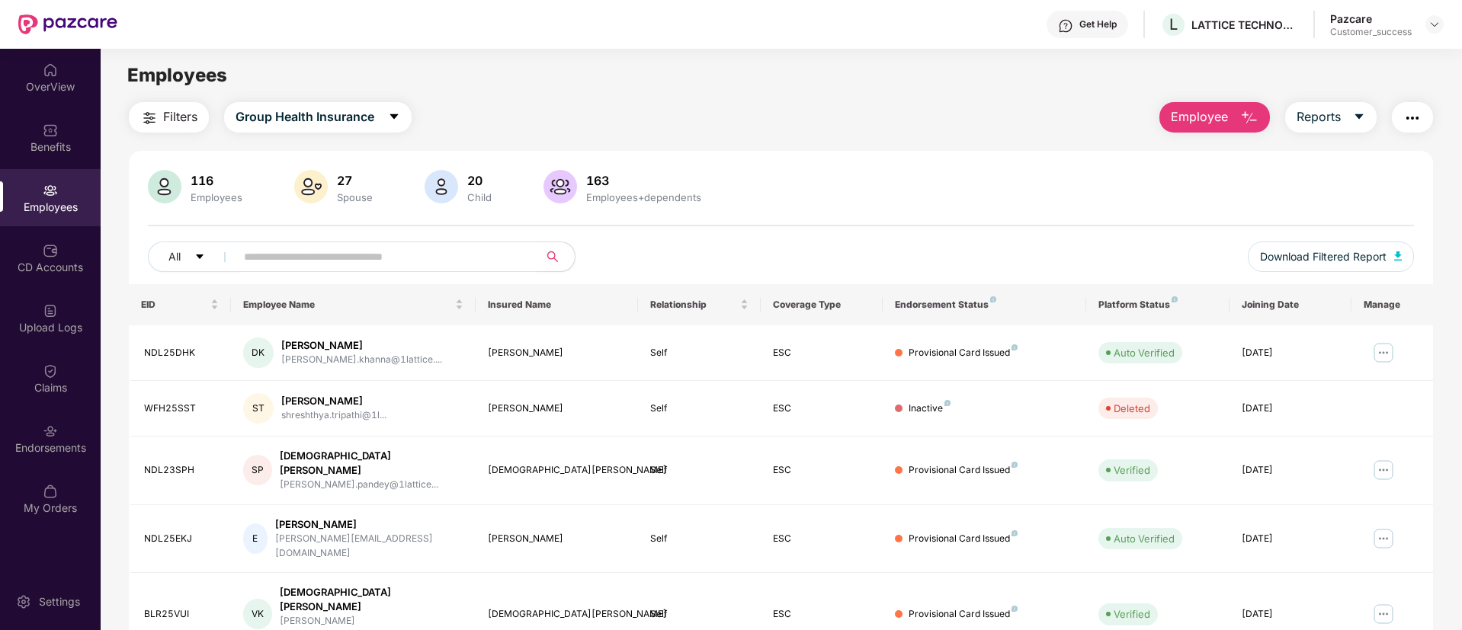
click at [1415, 110] on img "button" at bounding box center [1412, 118] width 18 height 18
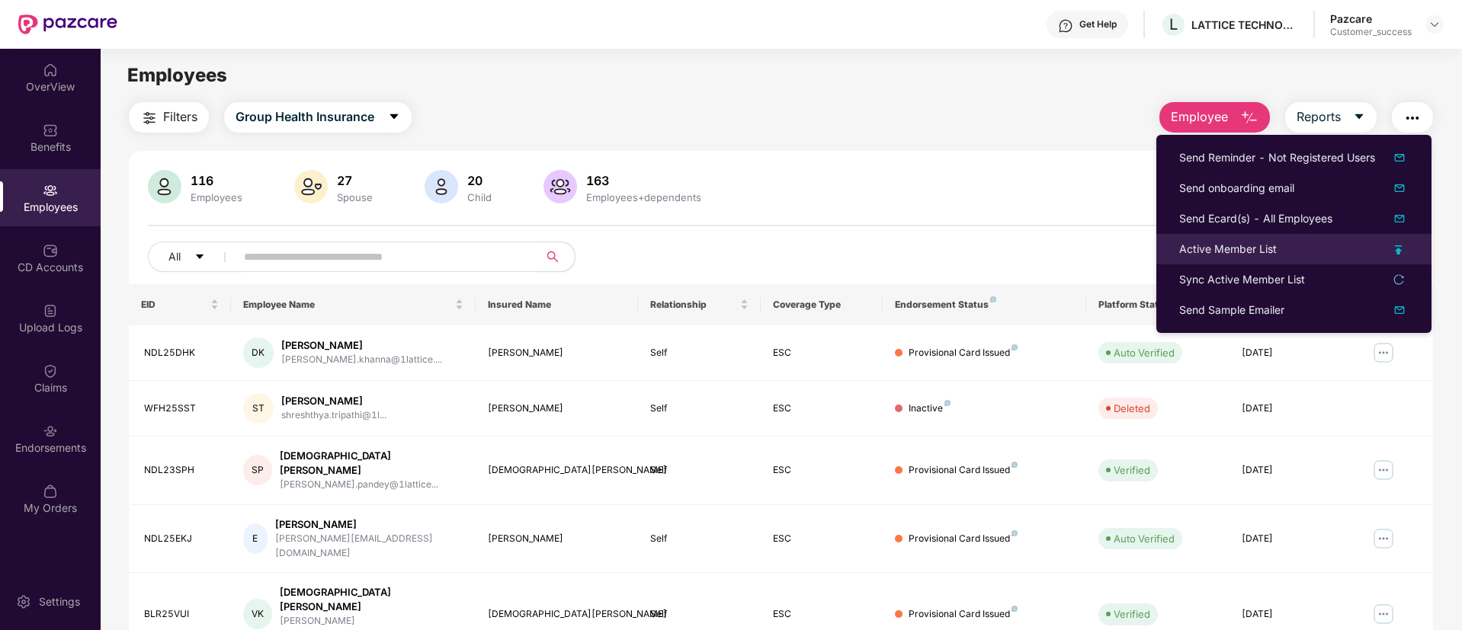
click at [1280, 250] on div "Active Member List" at bounding box center [1293, 249] width 229 height 17
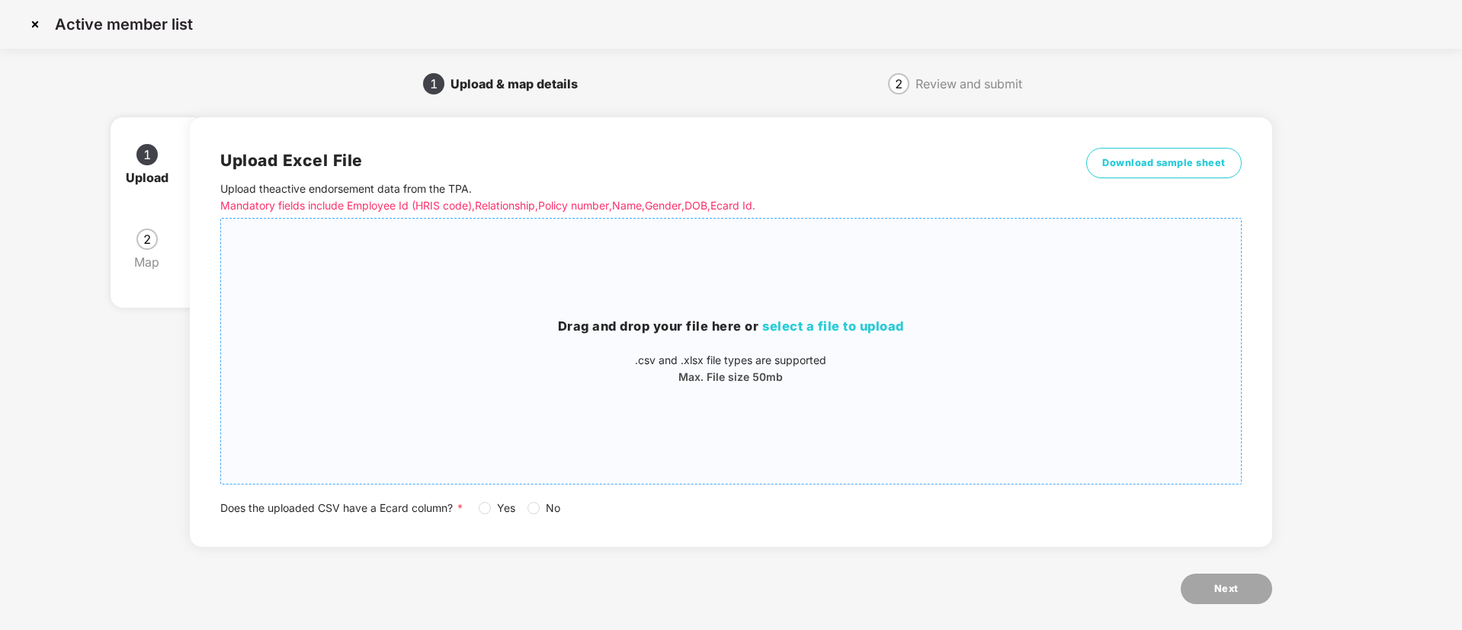
click at [880, 332] on span "select a file to upload" at bounding box center [833, 326] width 142 height 15
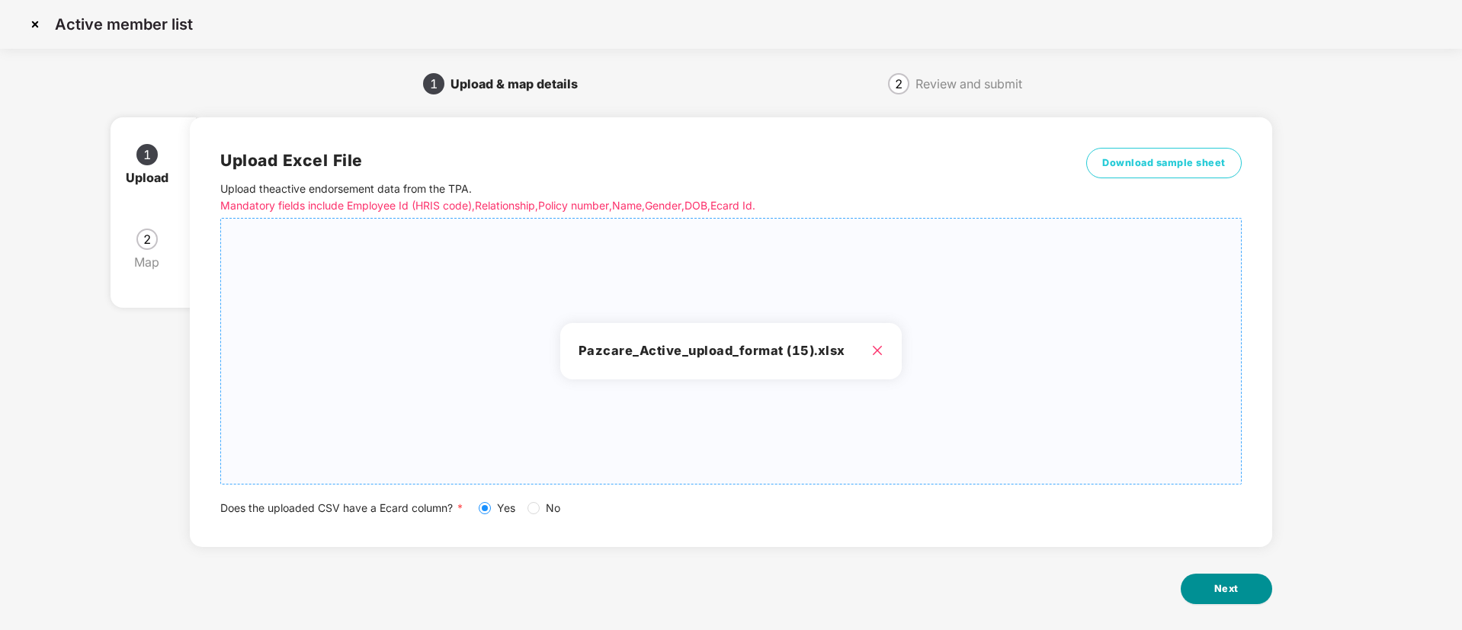
click at [1230, 590] on span "Next" at bounding box center [1226, 588] width 24 height 15
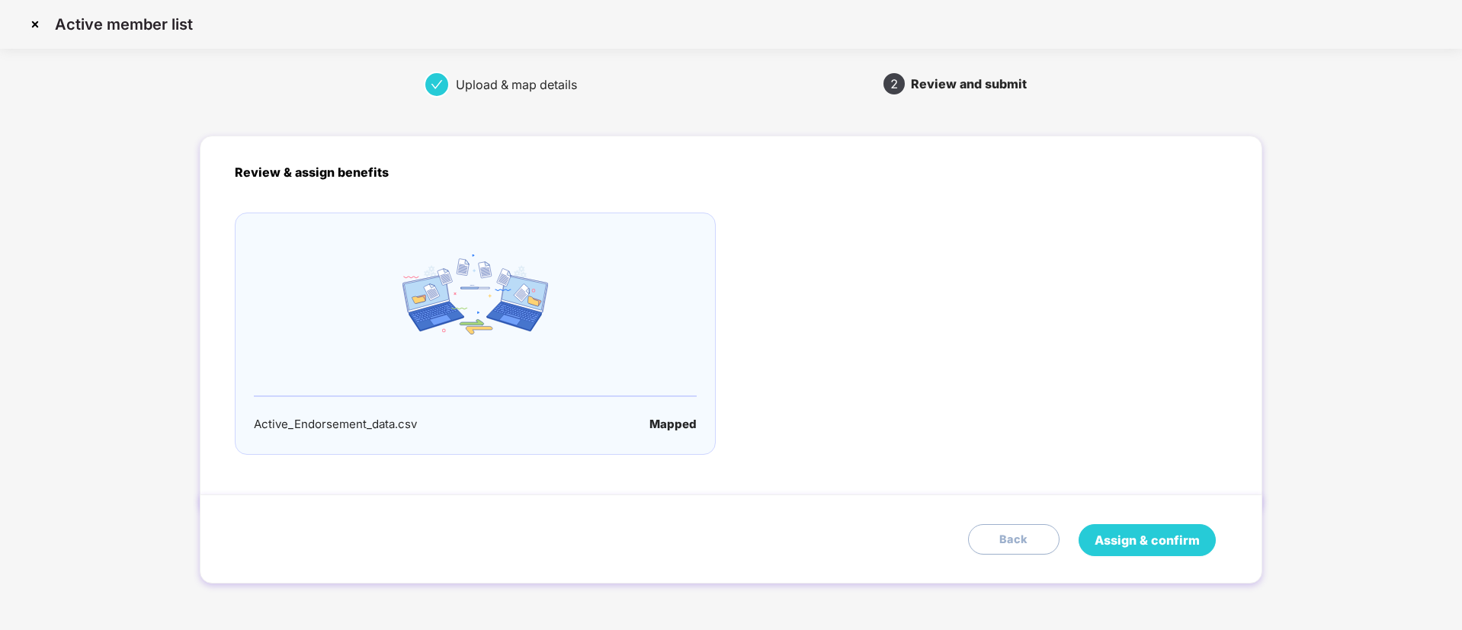
click at [1142, 534] on span "Assign & confirm" at bounding box center [1146, 540] width 105 height 19
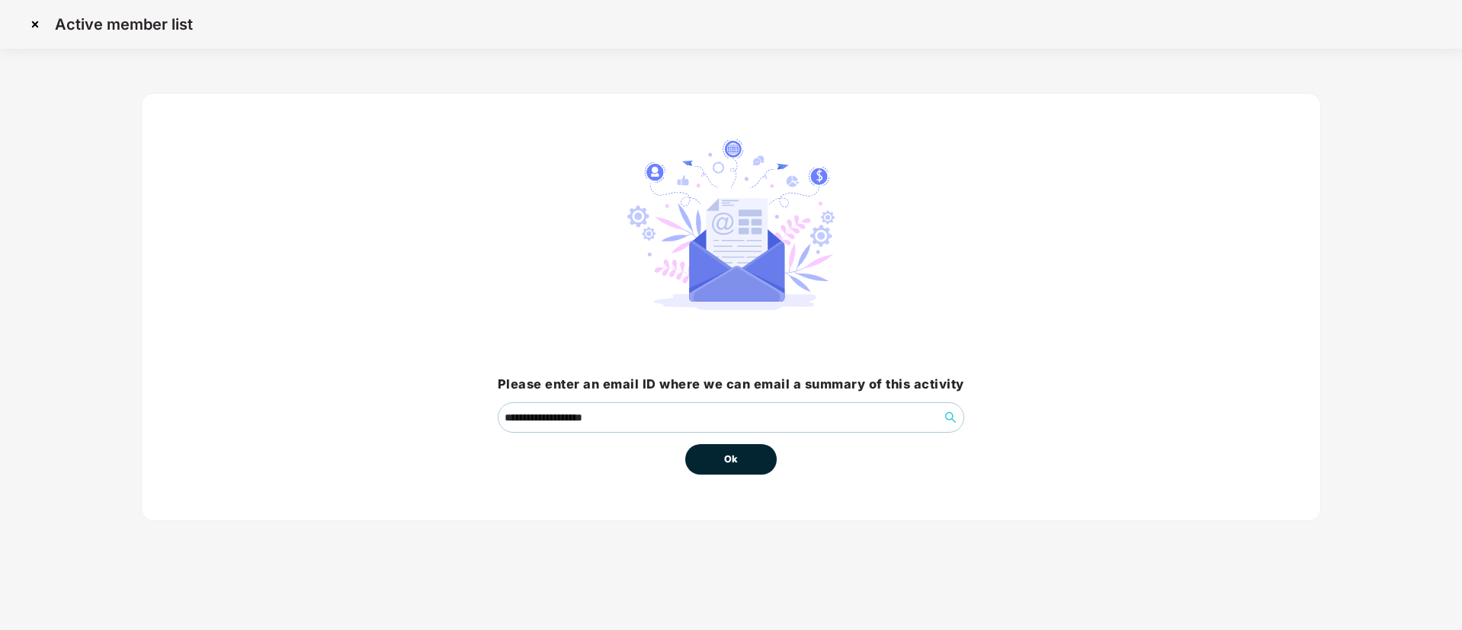
click at [737, 456] on span "Ok" at bounding box center [731, 459] width 14 height 15
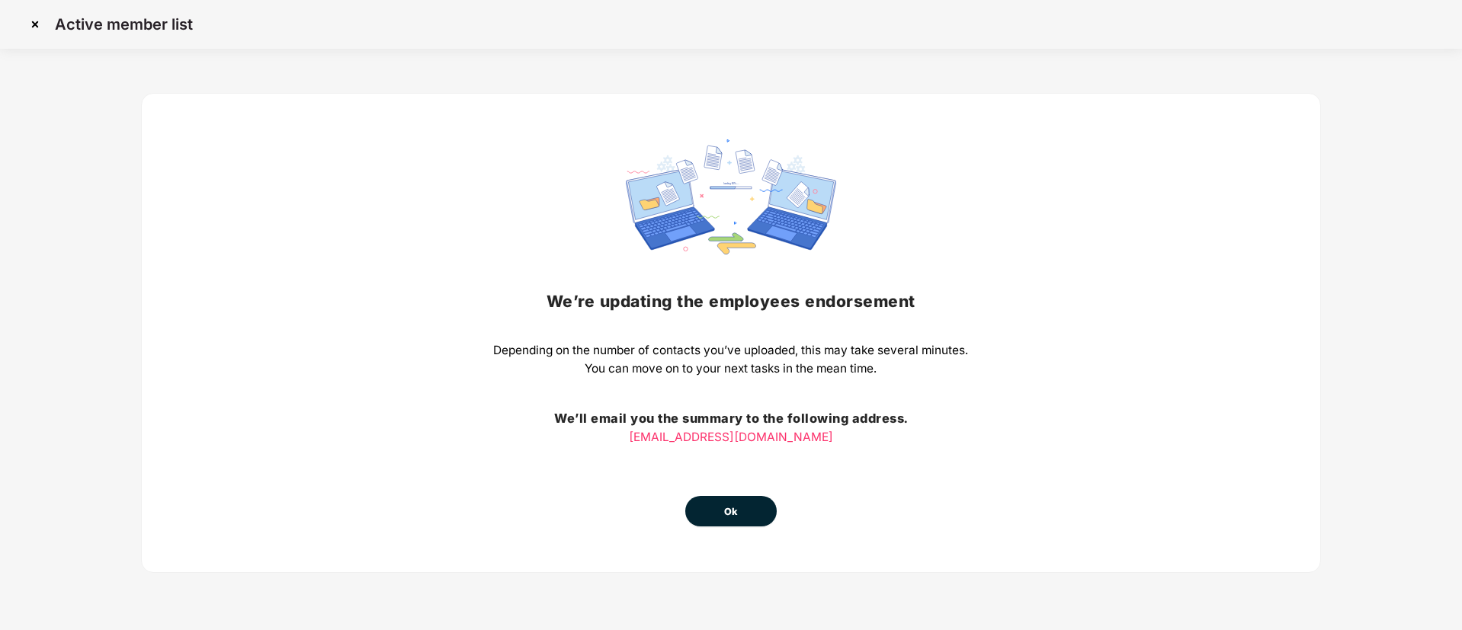
click at [735, 513] on span "Ok" at bounding box center [731, 511] width 14 height 15
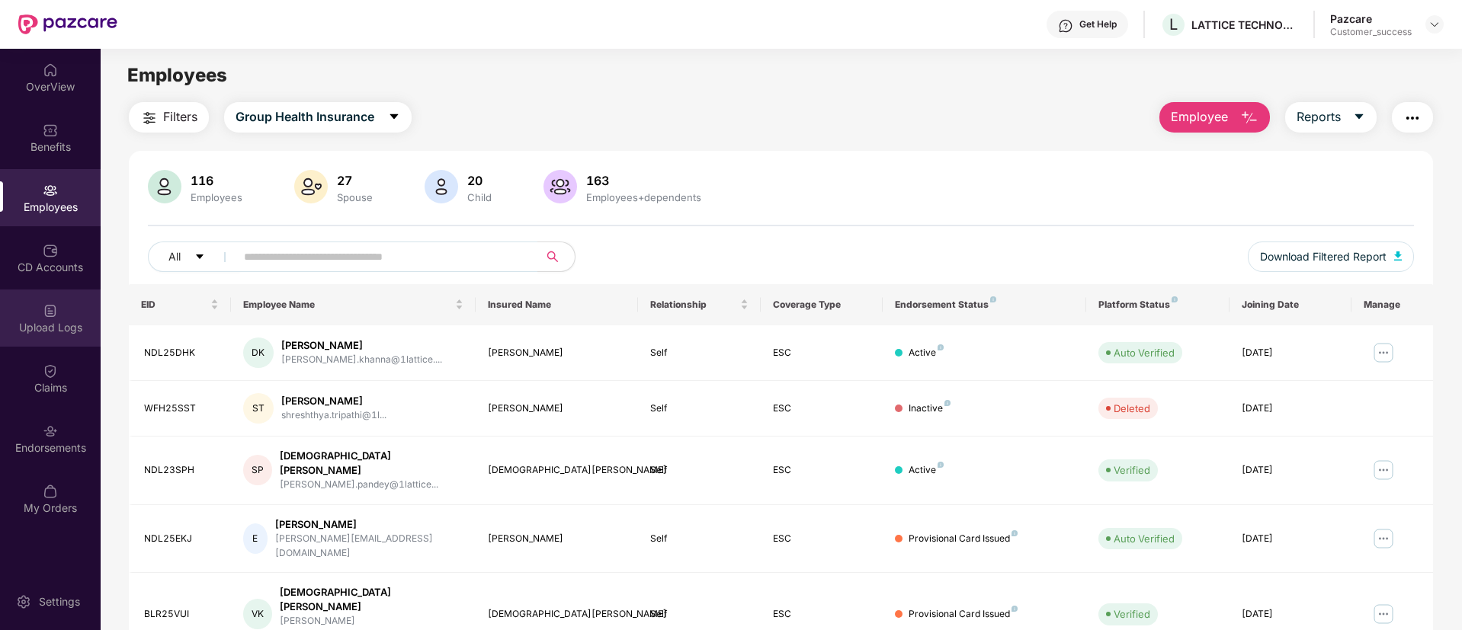
click at [55, 312] on img at bounding box center [50, 310] width 15 height 15
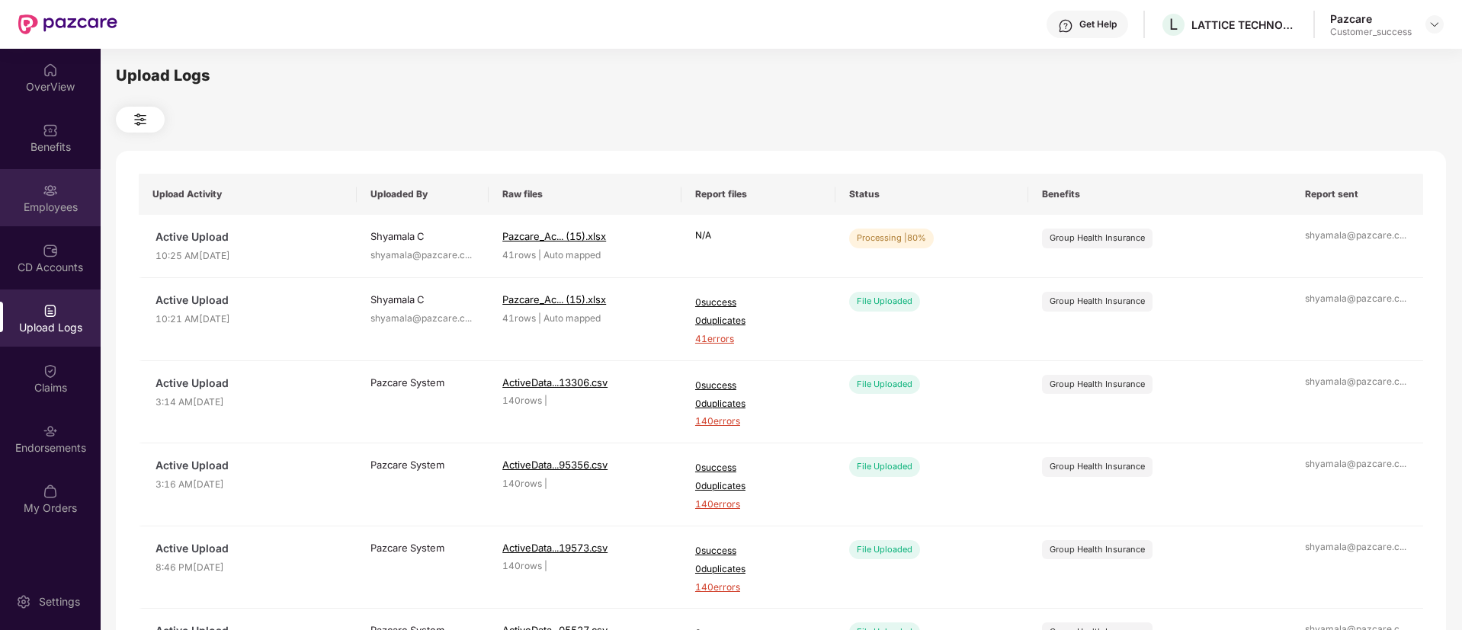
click at [49, 191] on img at bounding box center [50, 190] width 15 height 15
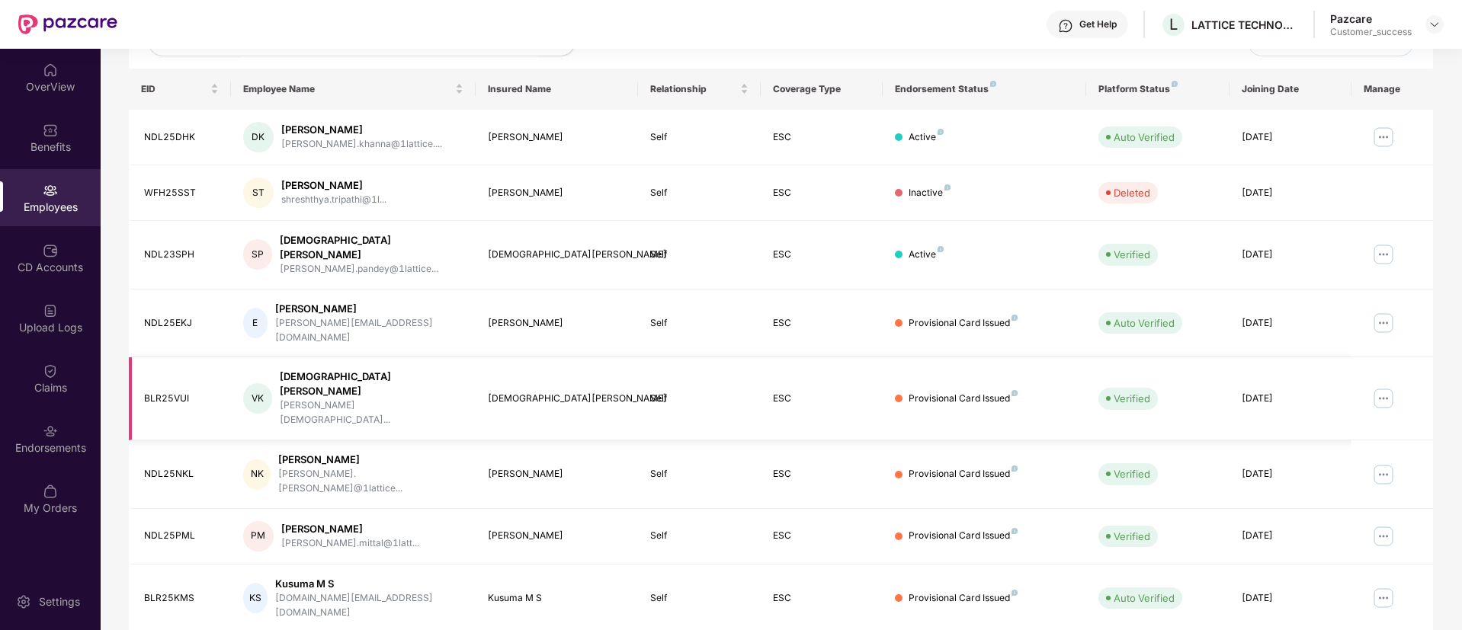
scroll to position [306, 0]
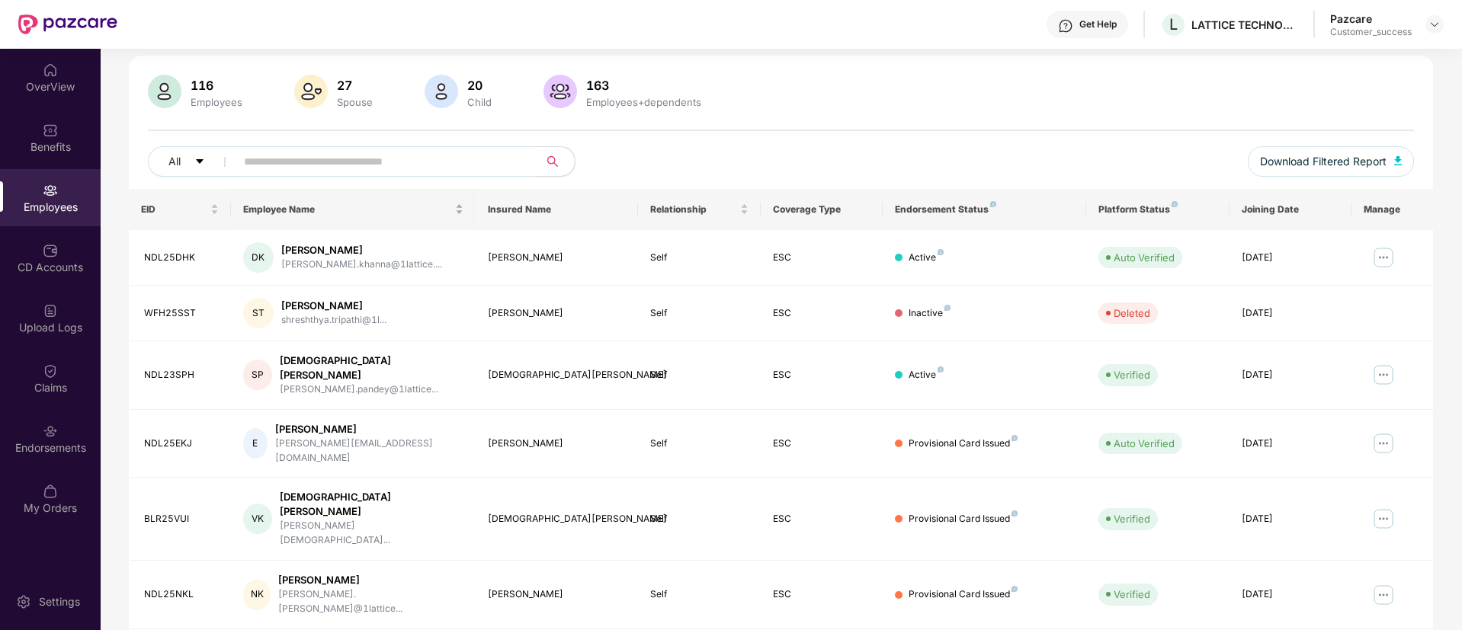
scroll to position [0, 0]
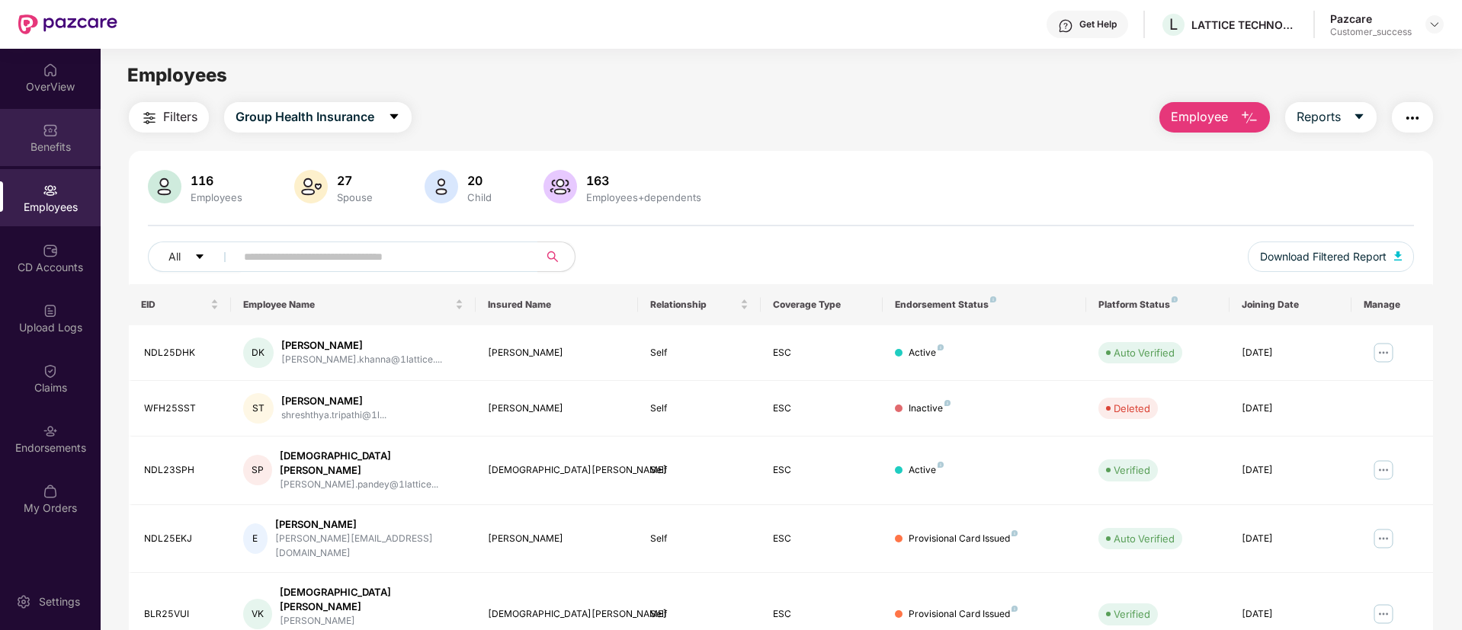
click at [71, 143] on div "Benefits" at bounding box center [50, 146] width 101 height 15
